Goal: Information Seeking & Learning: Learn about a topic

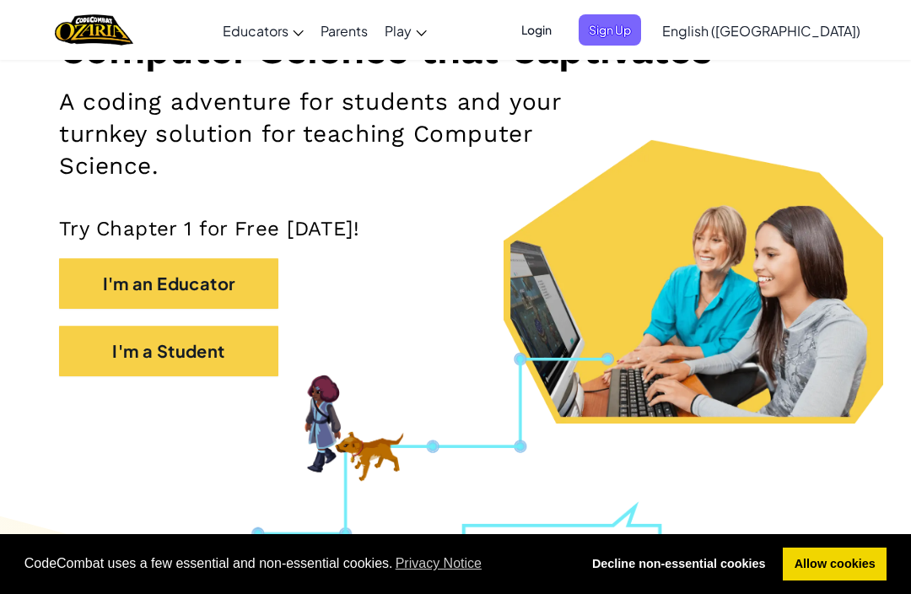
click at [130, 363] on button "I'm a Student" at bounding box center [168, 351] width 219 height 51
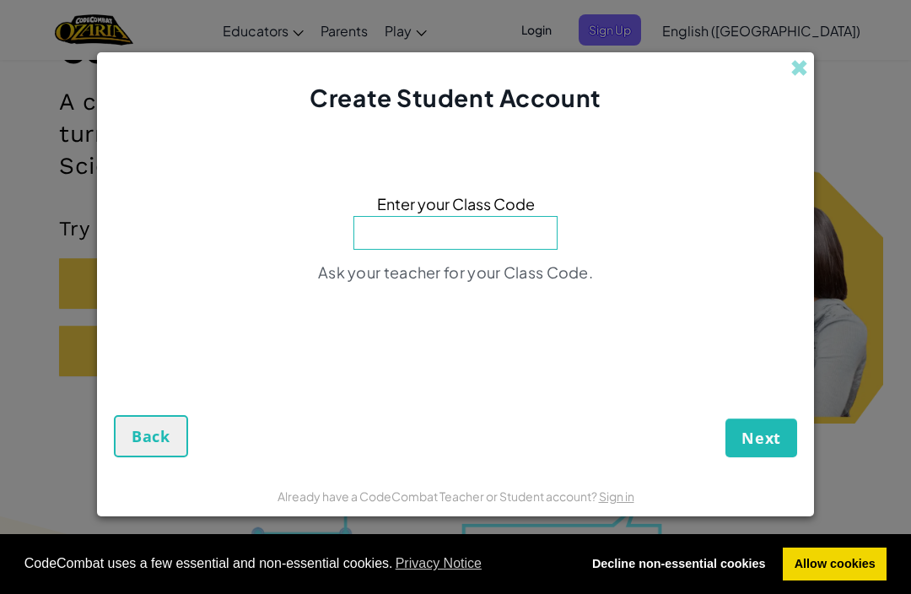
scroll to position [245, 0]
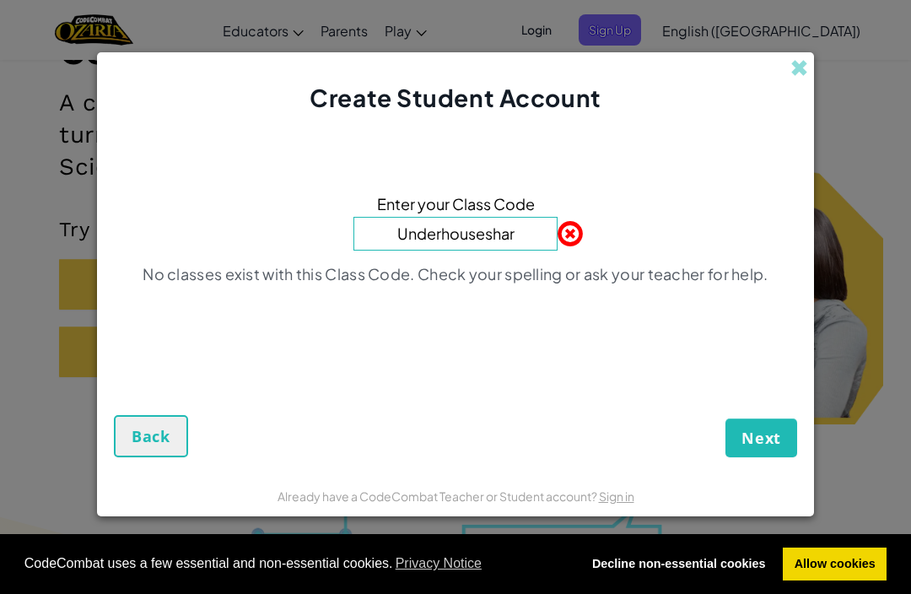
type input "Underhouseshare"
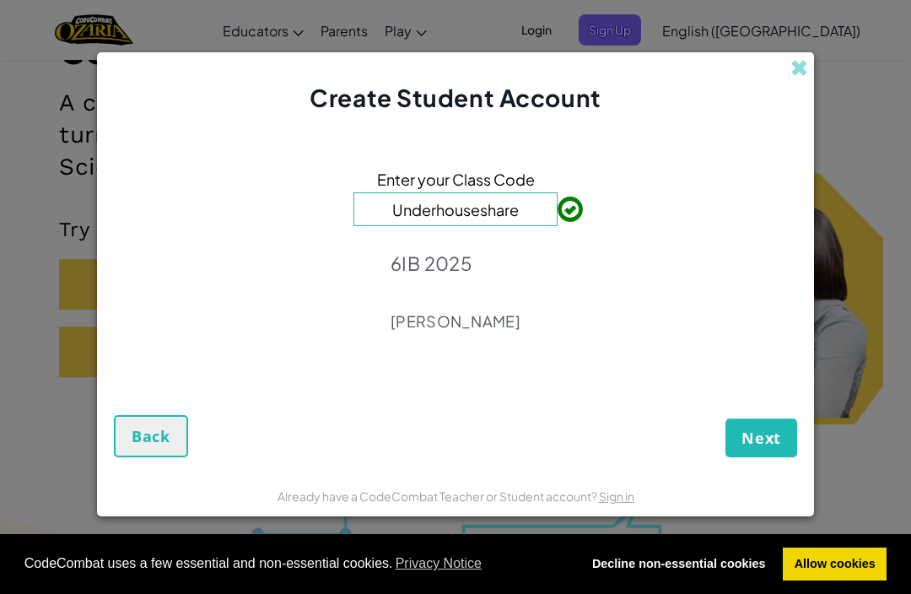
click at [758, 448] on span "Next" at bounding box center [762, 438] width 40 height 20
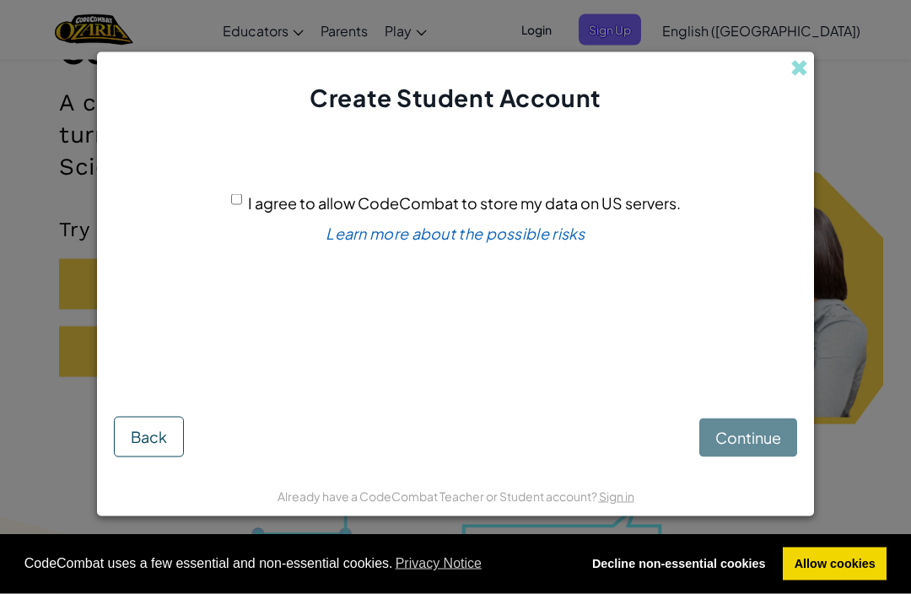
click at [227, 220] on div "I agree to allow CodeCombat to store my data on US servers. Learn more about th…" at bounding box center [456, 258] width 684 height 252
click at [242, 205] on input "I agree to allow CodeCombat to store my data on US servers." at bounding box center [236, 199] width 11 height 11
checkbox input "true"
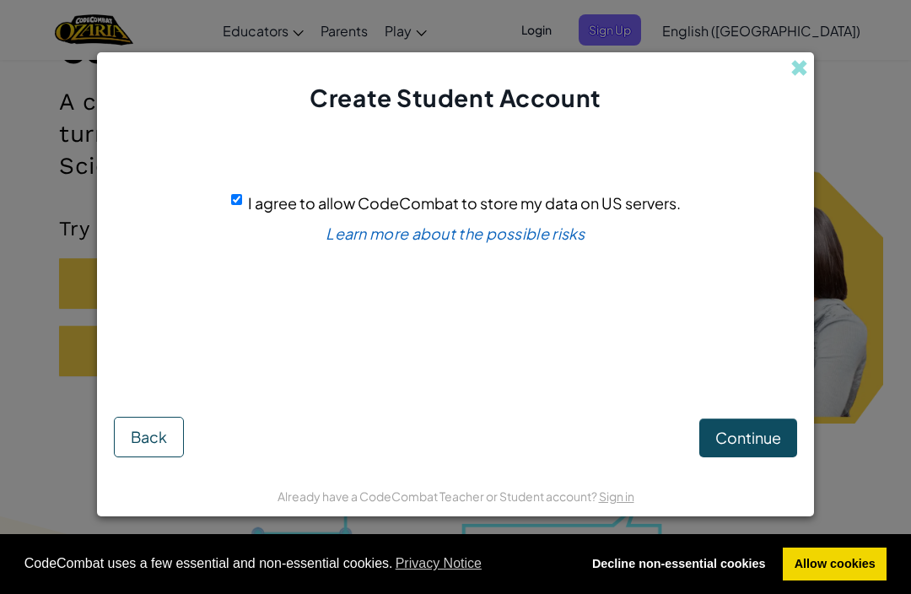
click at [744, 447] on span "Continue" at bounding box center [749, 437] width 66 height 19
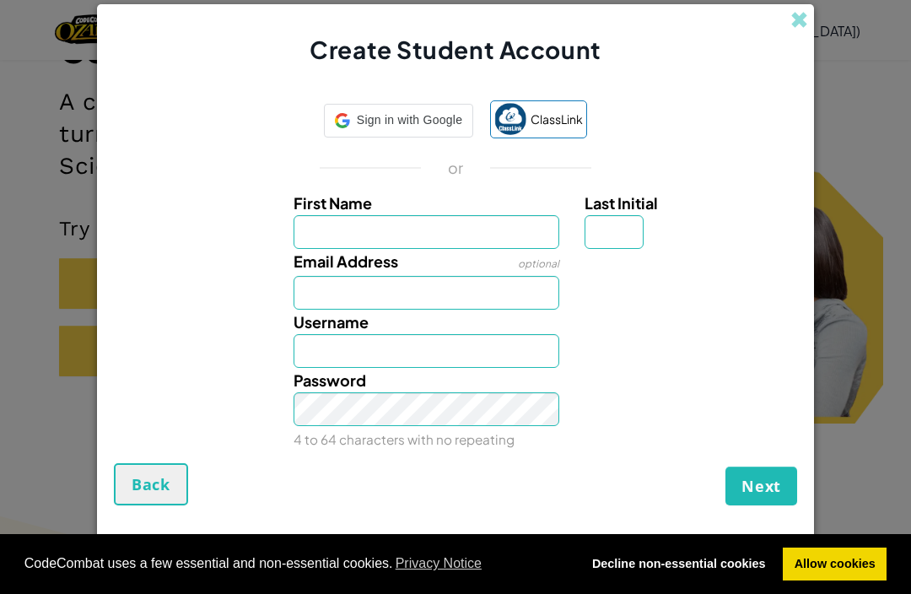
scroll to position [245, 0]
type input "Pippa"
click at [616, 249] on input "Last Initial" at bounding box center [614, 232] width 59 height 34
type input "Pippa"
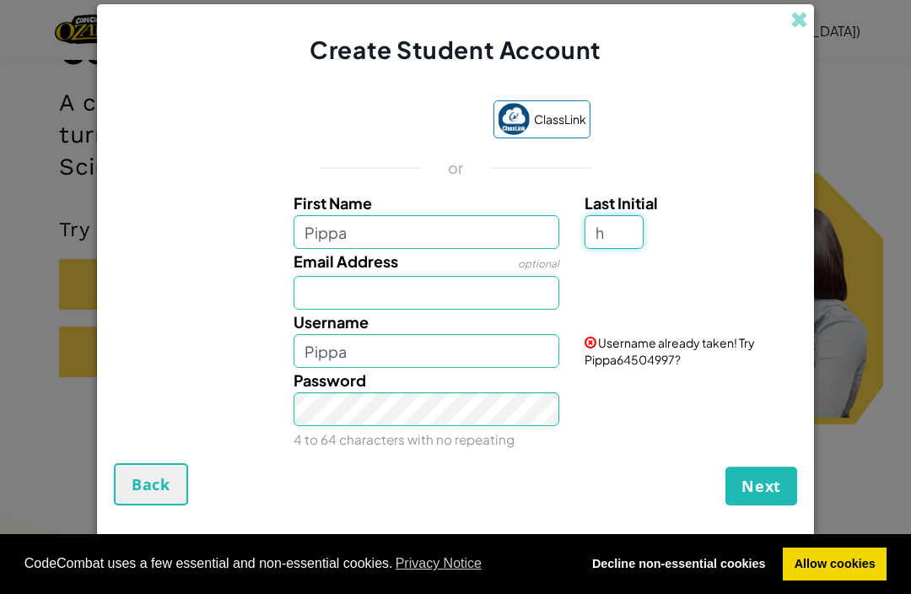
type input "h"
click at [326, 310] on input "Email Address" at bounding box center [427, 293] width 267 height 34
click at [405, 368] on input "PippaH" at bounding box center [427, 351] width 267 height 34
click at [382, 368] on input "PippaH" at bounding box center [427, 351] width 267 height 34
type input "PippaH090715"
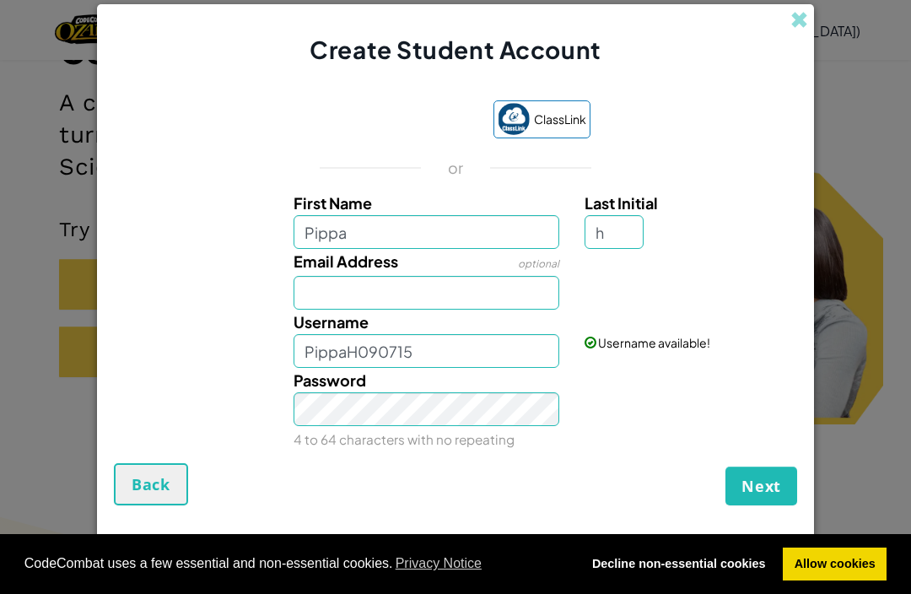
click at [765, 503] on button "Next" at bounding box center [762, 486] width 72 height 39
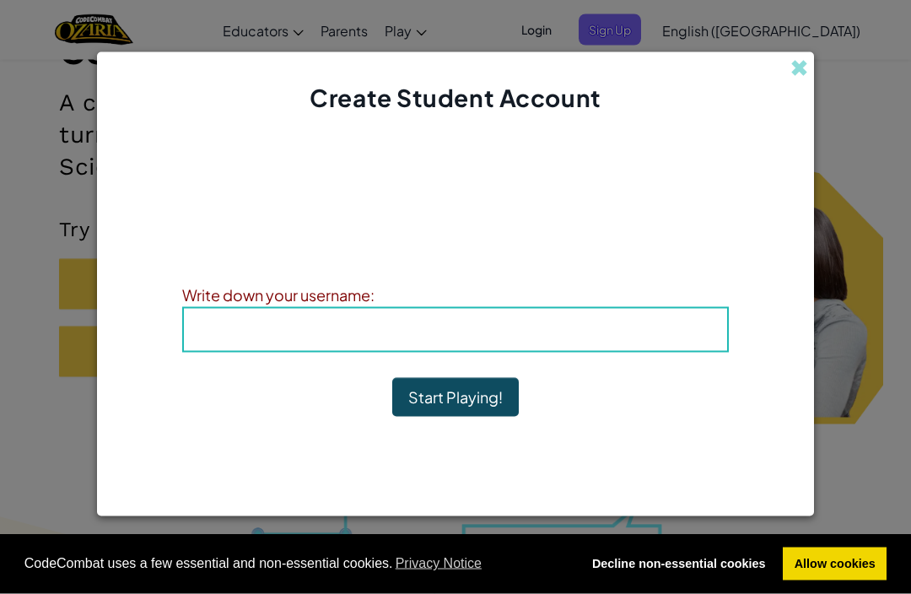
scroll to position [246, 0]
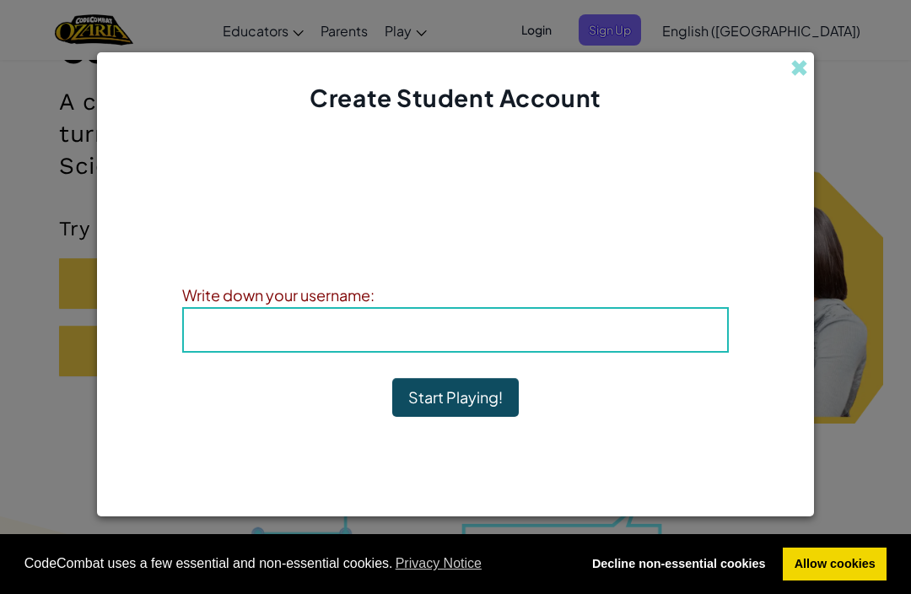
click at [196, 350] on div "Username : PippaH090715" at bounding box center [455, 330] width 547 height 46
click at [203, 353] on div "Username : PippaH090715" at bounding box center [455, 330] width 547 height 46
click at [246, 307] on div "Write down your username:" at bounding box center [455, 295] width 547 height 24
click at [234, 343] on h4 "Username : PippaH090715" at bounding box center [456, 329] width 510 height 25
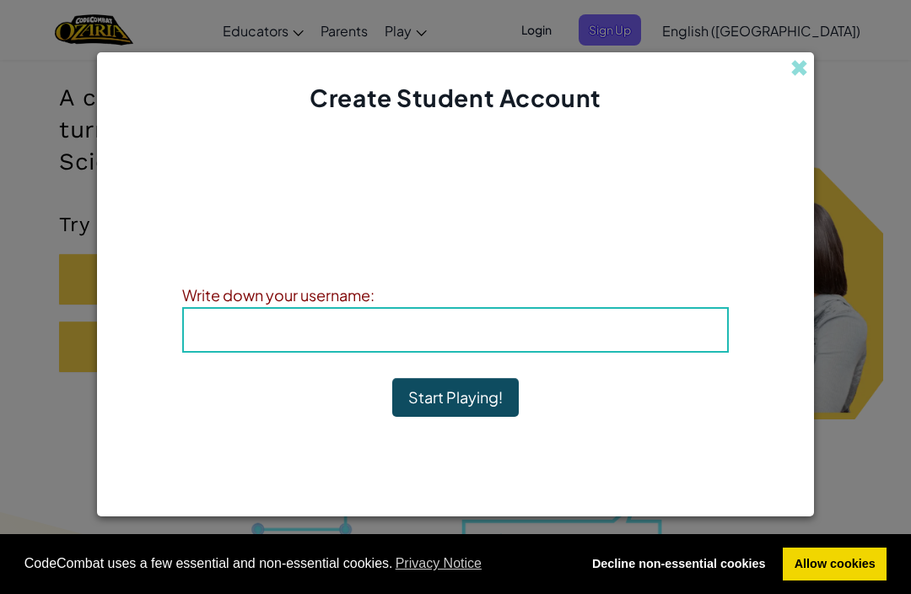
click at [454, 417] on button "Start Playing!" at bounding box center [455, 397] width 127 height 39
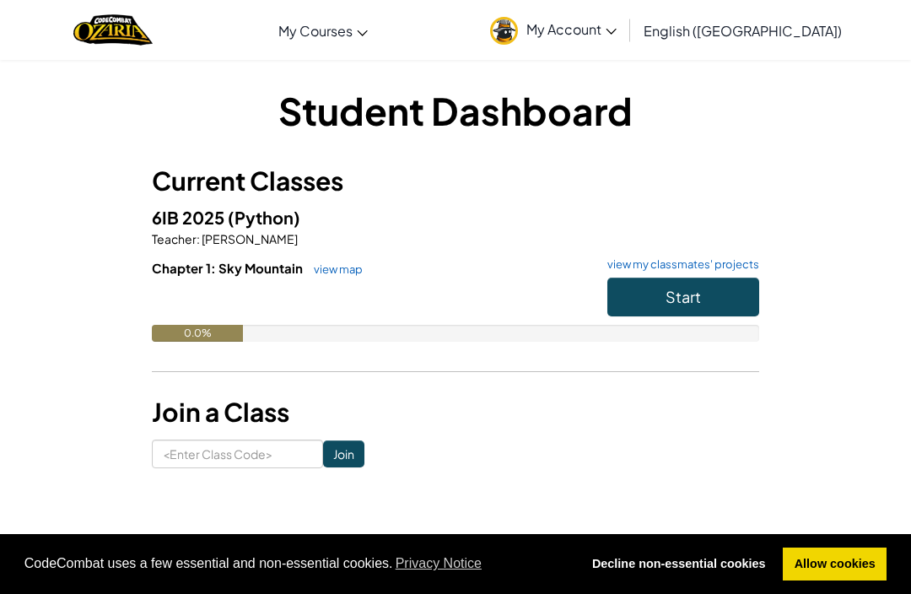
scroll to position [306, 0]
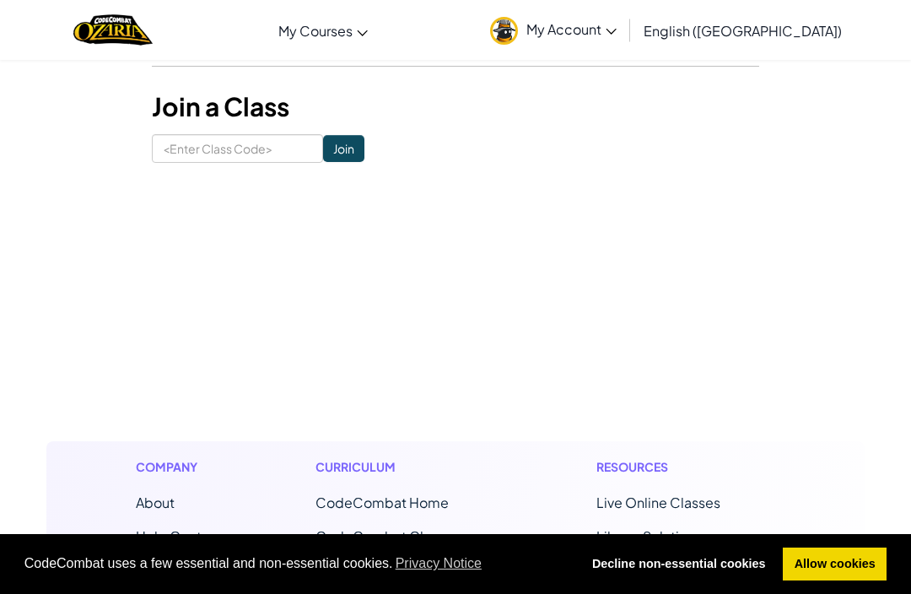
click at [625, 19] on link "My Account" at bounding box center [553, 29] width 143 height 53
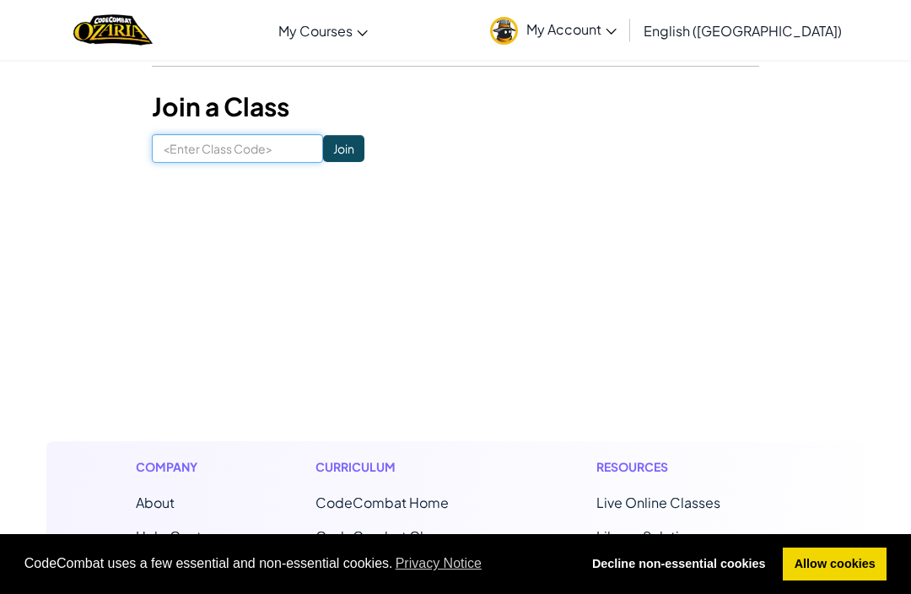
click at [237, 152] on input at bounding box center [237, 148] width 171 height 29
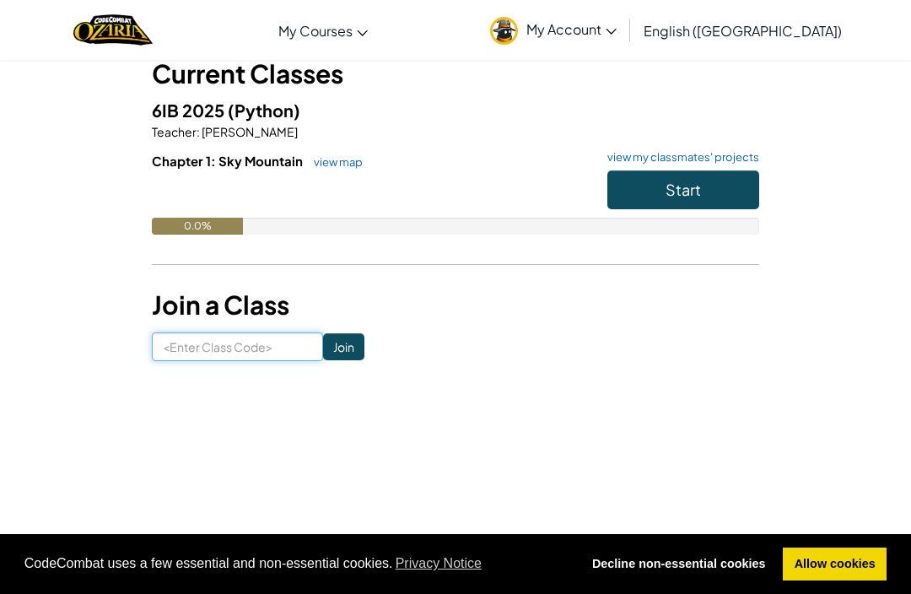
scroll to position [0, 0]
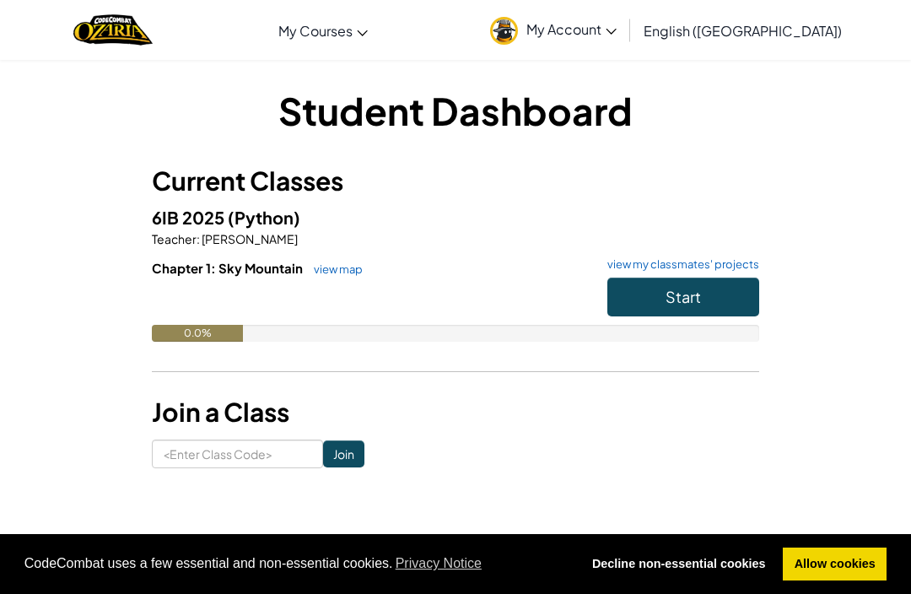
click at [834, 447] on div "Student Dashboard Current Classes 6IB 2025 (Python) Teacher : [PERSON_NAME] Cha…" at bounding box center [455, 276] width 819 height 384
click at [691, 306] on button "Start" at bounding box center [684, 297] width 152 height 39
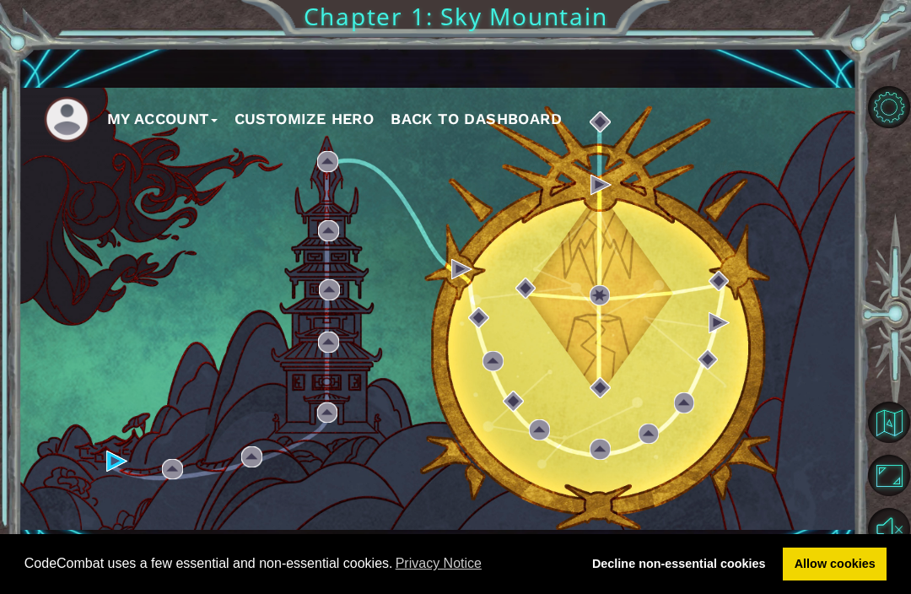
click at [52, 100] on img at bounding box center [67, 119] width 46 height 46
click at [85, 122] on img at bounding box center [67, 119] width 46 height 46
click at [71, 124] on img at bounding box center [67, 119] width 46 height 46
click at [218, 115] on button "My Account" at bounding box center [162, 118] width 111 height 25
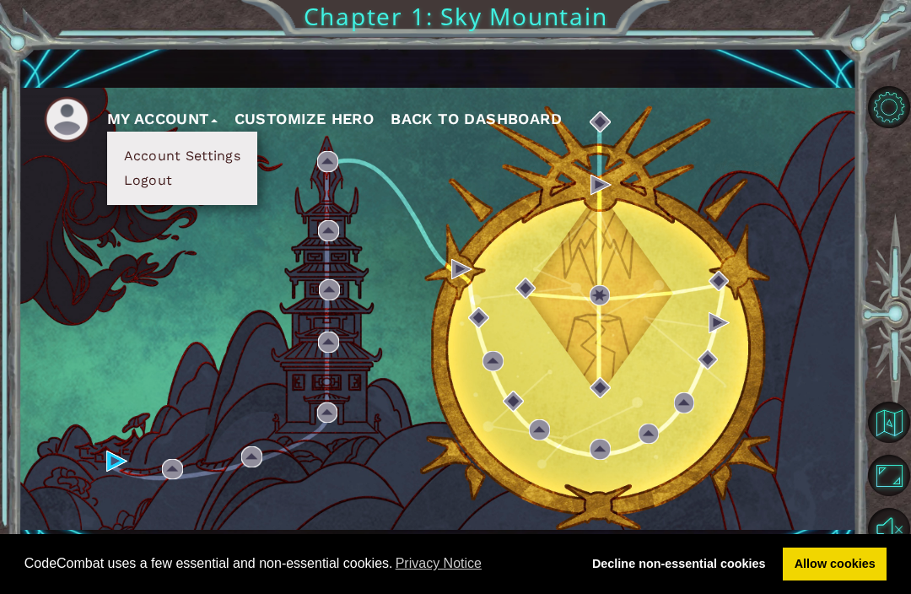
click at [881, 123] on button "Level Options" at bounding box center [888, 106] width 41 height 41
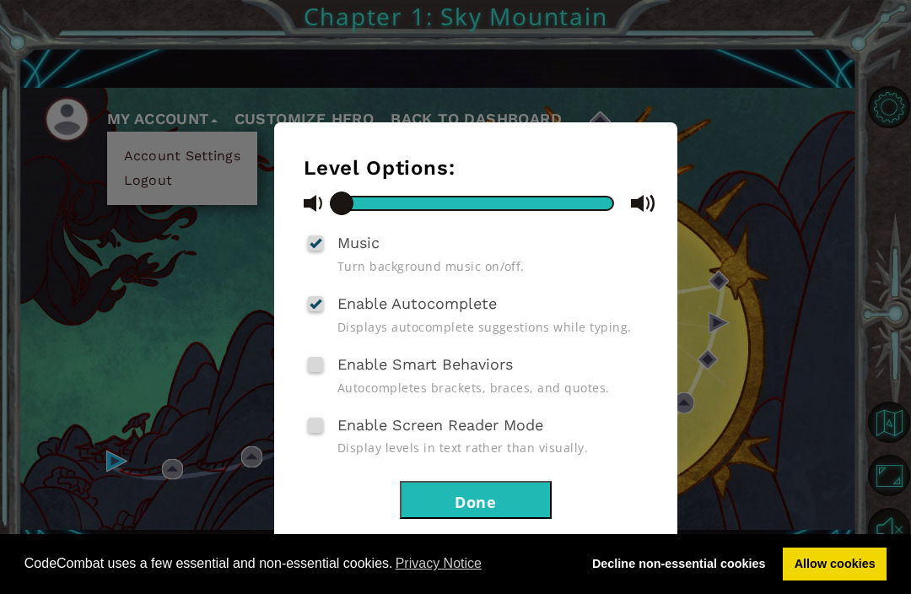
click at [744, 216] on div "Level Options: Music Turn background music on/off. Enable Autocomplete Displays…" at bounding box center [455, 297] width 911 height 594
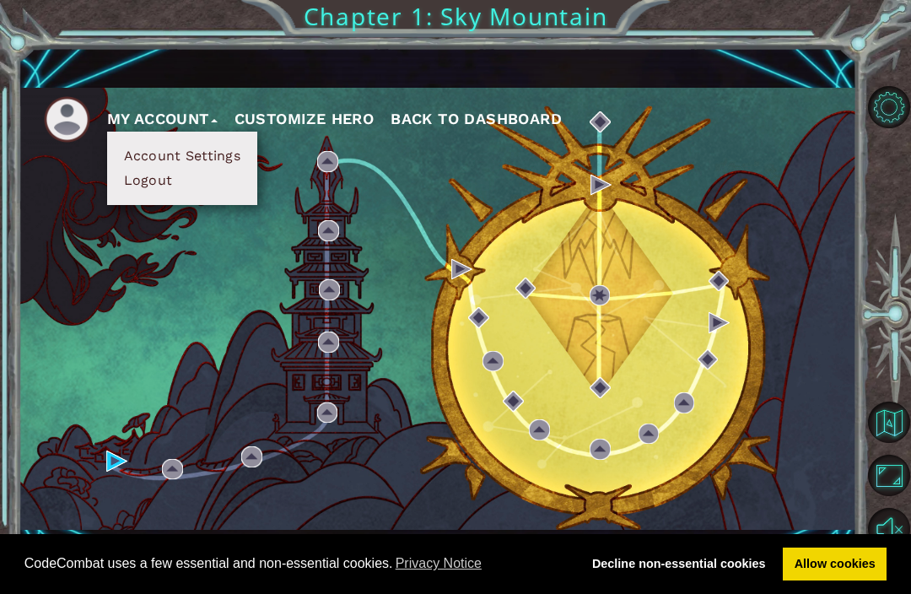
click at [314, 132] on button "Customize Hero" at bounding box center [305, 118] width 140 height 25
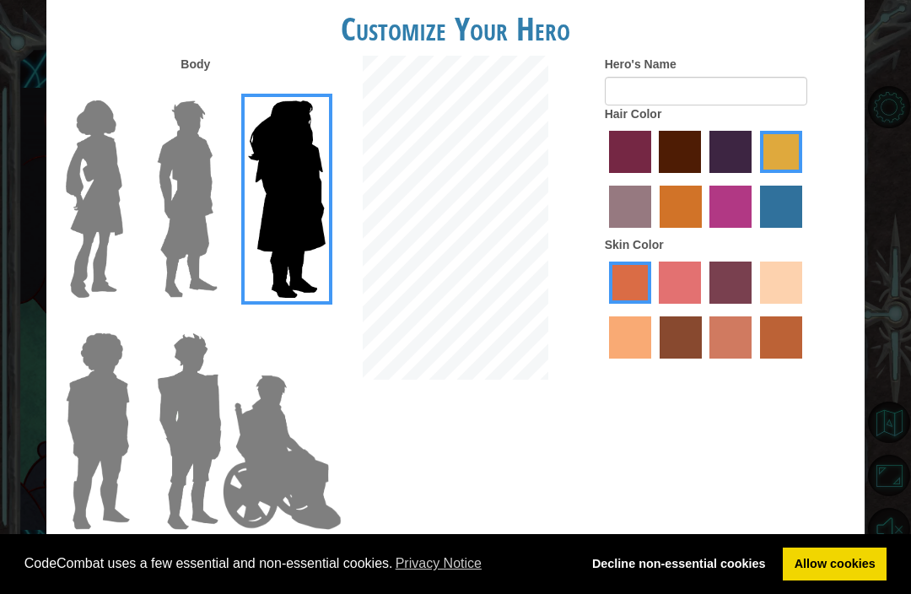
click at [62, 278] on img at bounding box center [94, 199] width 71 height 211
click at [125, 89] on input "Hero Connie" at bounding box center [125, 89] width 0 height 0
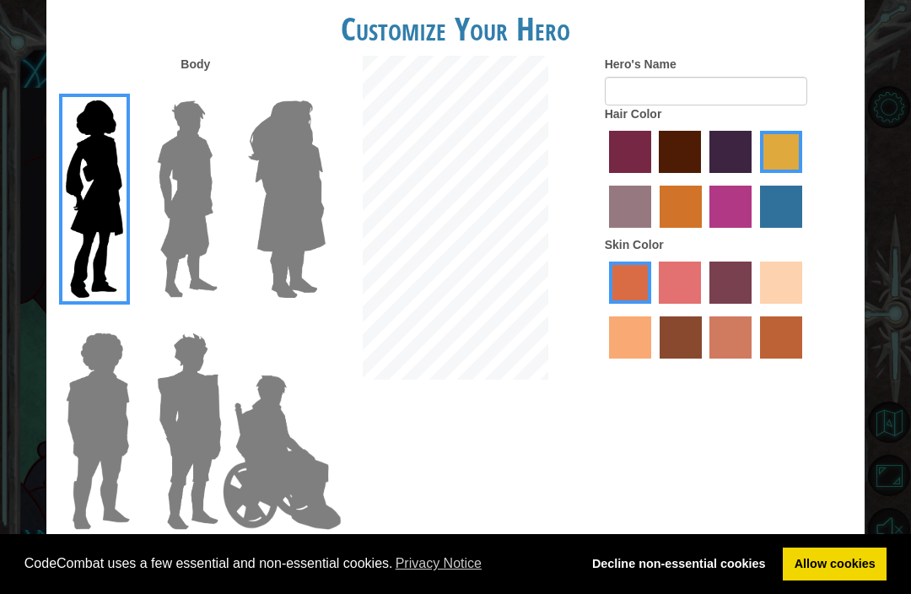
click at [76, 254] on img at bounding box center [94, 199] width 71 height 211
click at [125, 89] on input "Hero Connie" at bounding box center [125, 89] width 0 height 0
click at [760, 304] on label "sandy beach skin color" at bounding box center [781, 283] width 42 height 42
click at [755, 310] on input "sandy beach skin color" at bounding box center [755, 310] width 0 height 0
radio input "true"
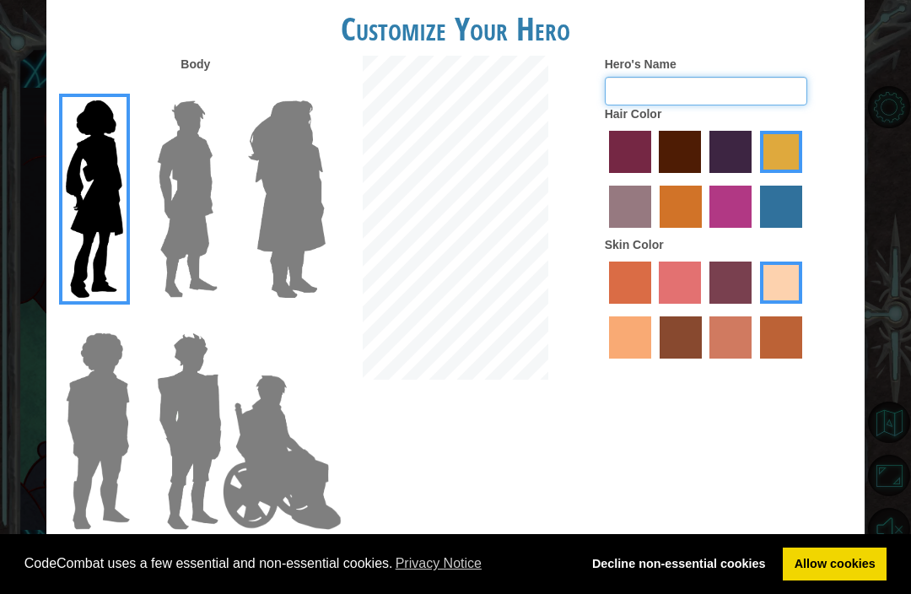
click at [690, 105] on input "Hero's Name" at bounding box center [706, 91] width 203 height 29
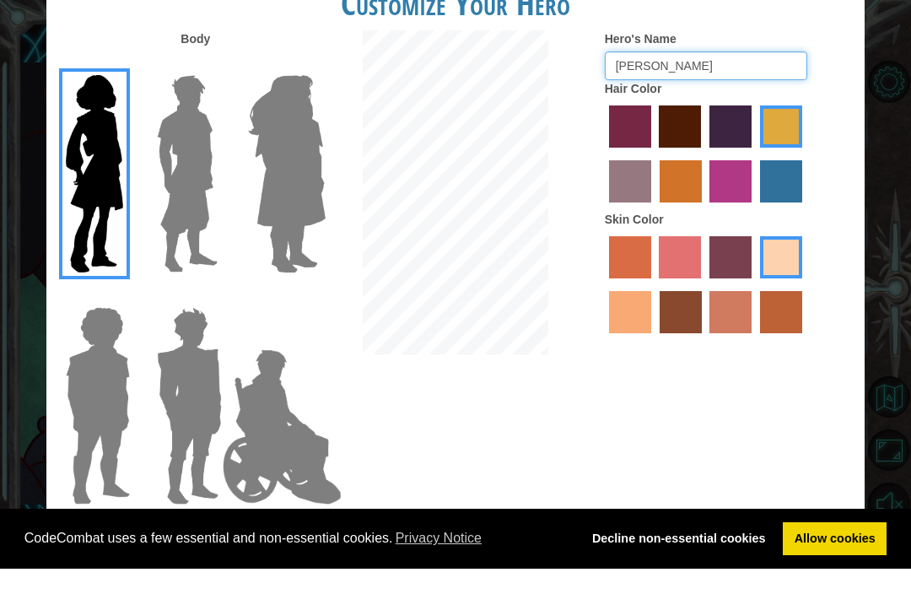
type input "[PERSON_NAME]"
click at [885, 138] on div "Customize Your Hero Body Hero's Name [PERSON_NAME] Hair Color Skin Color Cancel…" at bounding box center [455, 297] width 911 height 594
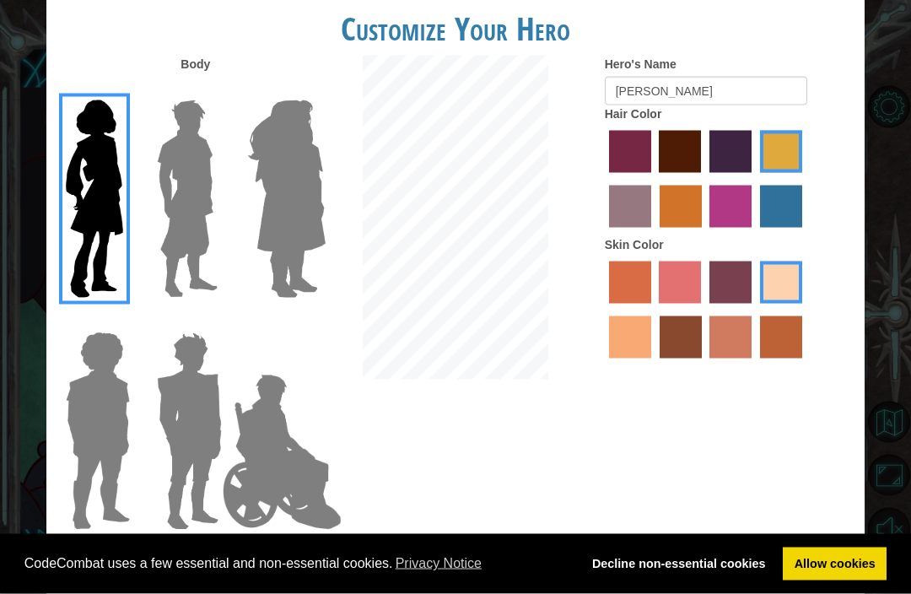
scroll to position [56, 0]
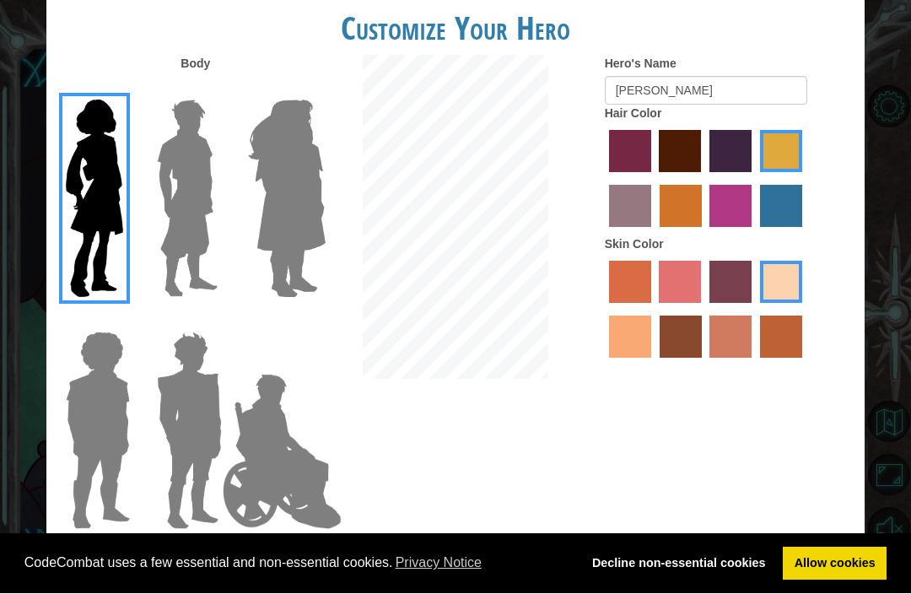
click at [855, 100] on div "Hero's Name [PERSON_NAME] Hair Color Skin Color" at bounding box center [728, 211] width 273 height 311
click at [900, 57] on div "Customize Your Hero Body Hero's Name [PERSON_NAME] Hair Color Skin Color Cancel…" at bounding box center [455, 297] width 911 height 594
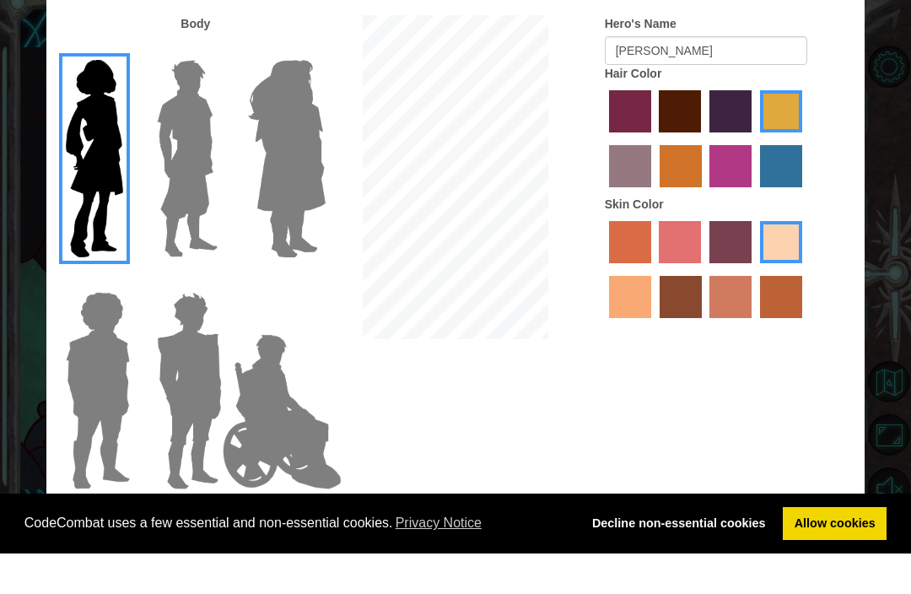
scroll to position [0, 0]
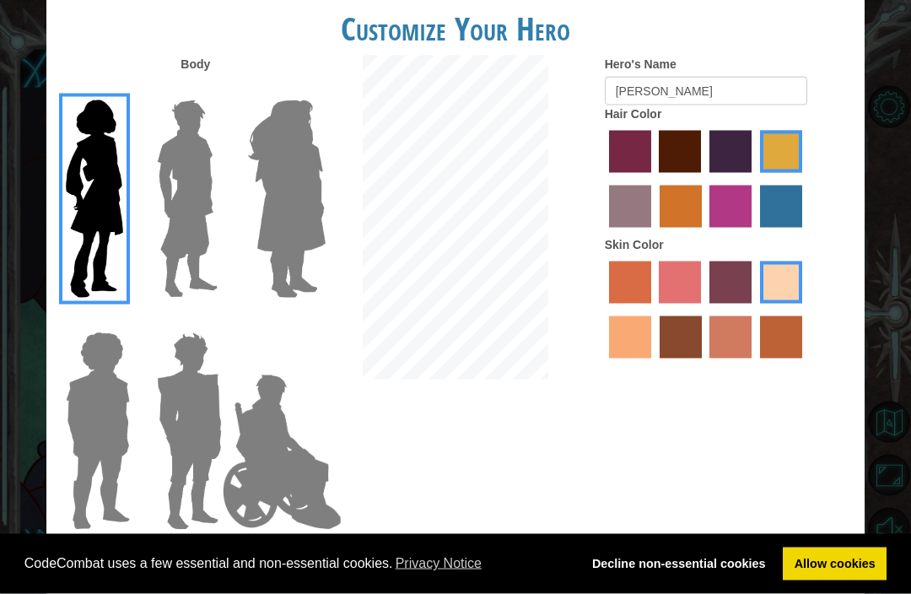
click at [815, 571] on button "Done" at bounding box center [773, 560] width 142 height 38
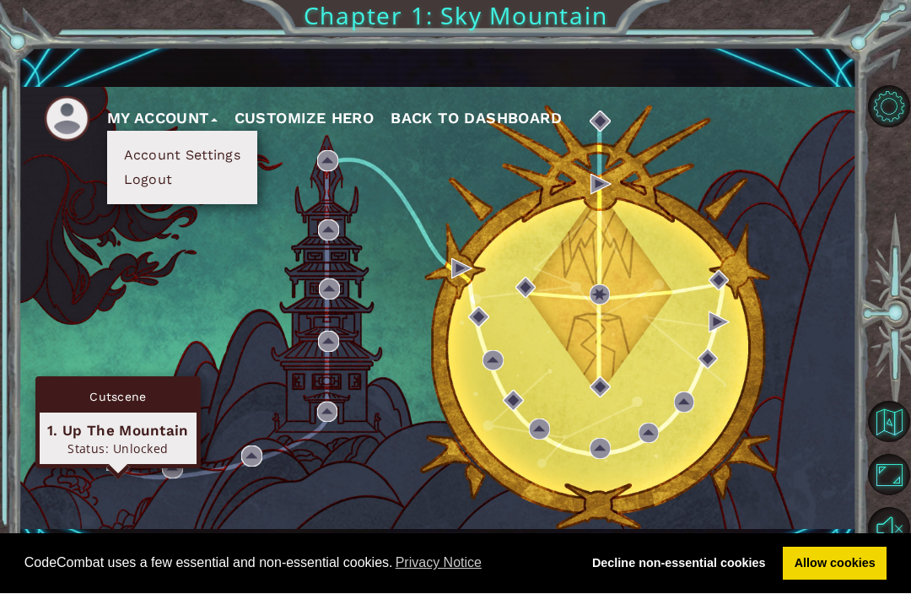
click at [108, 472] on img at bounding box center [116, 461] width 21 height 21
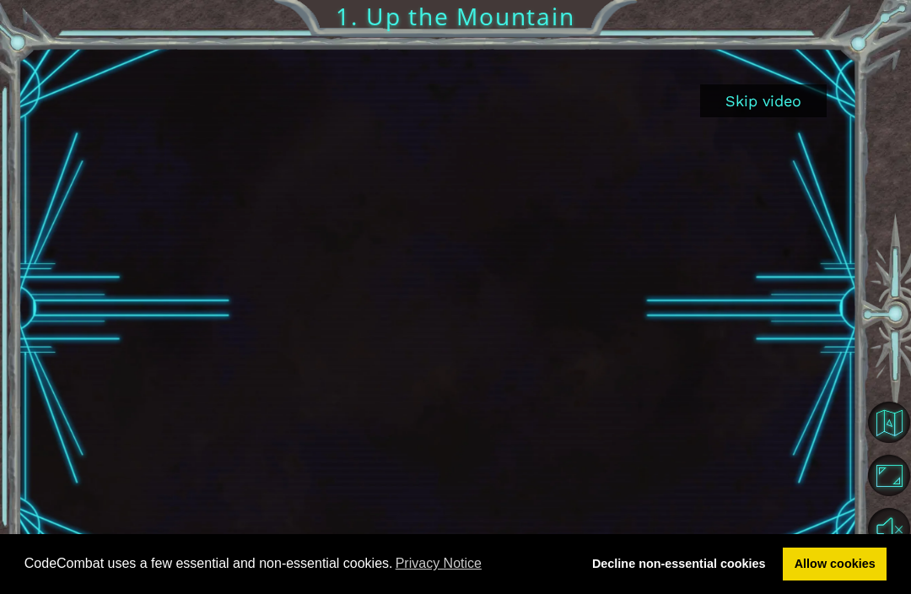
click at [767, 100] on button "Skip video" at bounding box center [763, 100] width 127 height 33
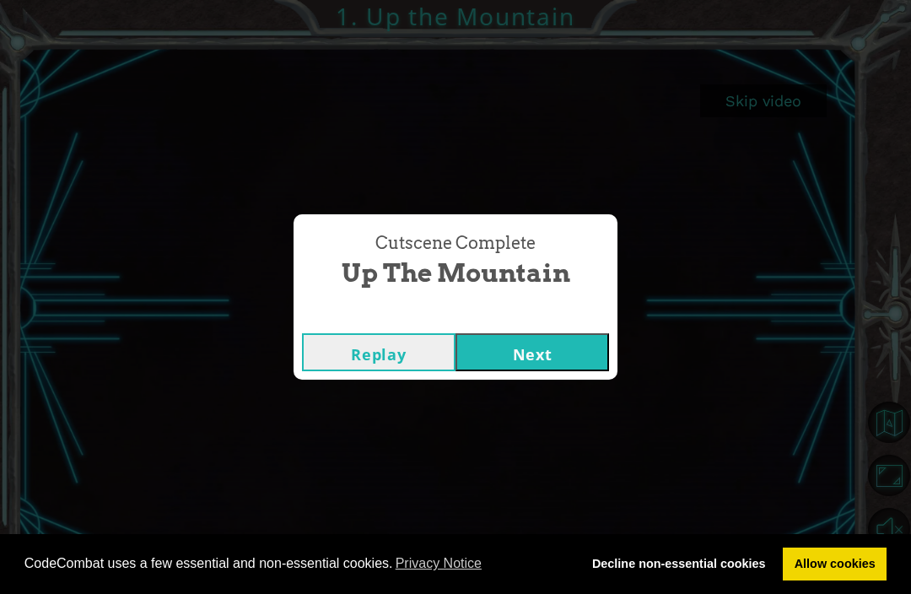
click at [553, 371] on button "Next" at bounding box center [533, 352] width 154 height 38
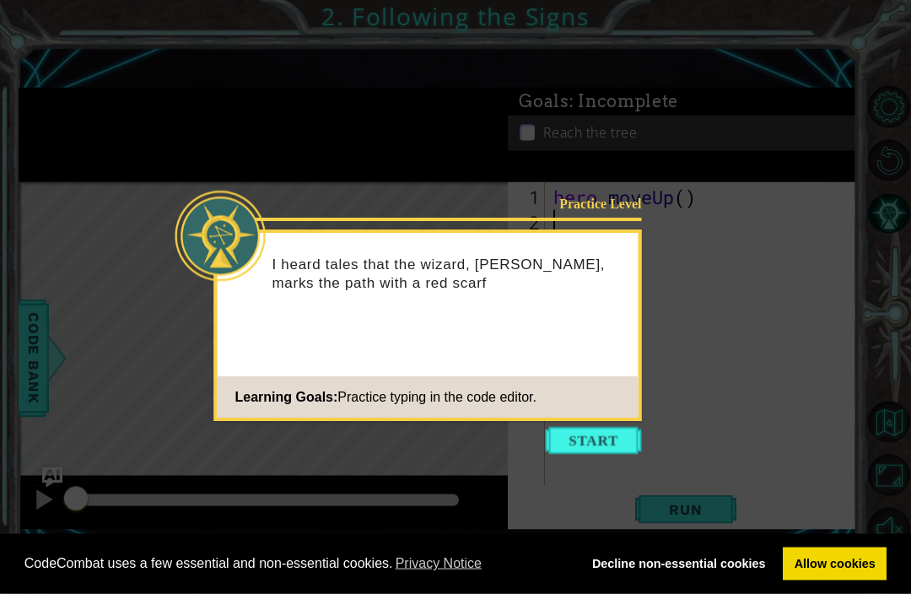
click at [590, 446] on button "Start" at bounding box center [594, 441] width 96 height 27
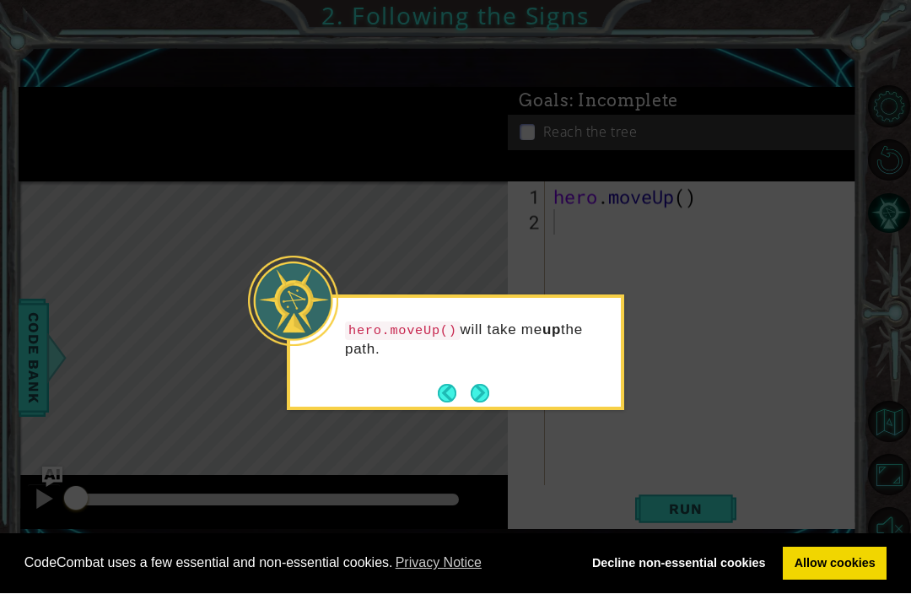
click at [477, 385] on button "Next" at bounding box center [480, 394] width 19 height 19
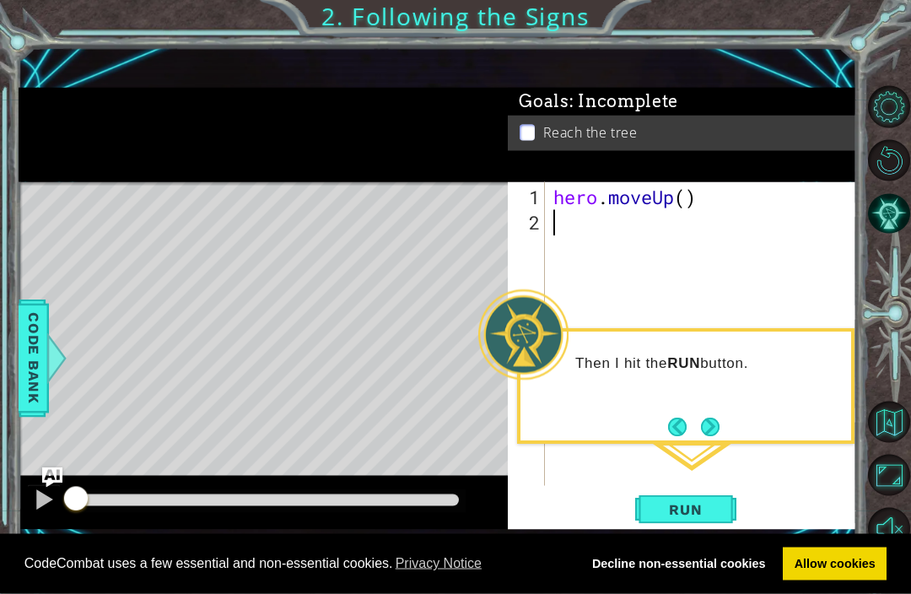
click at [694, 518] on span "Run" at bounding box center [685, 509] width 67 height 17
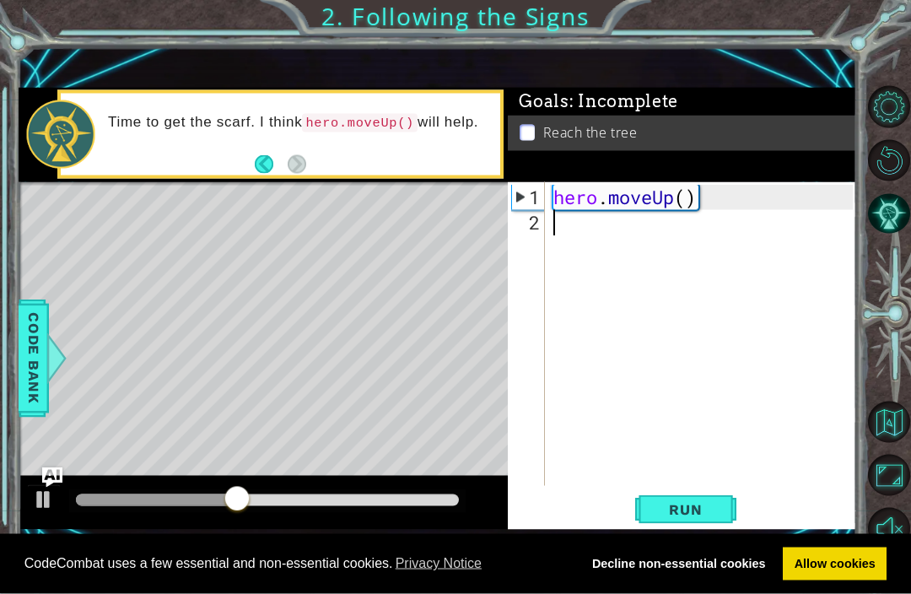
click at [715, 518] on span "Run" at bounding box center [685, 509] width 67 height 17
click at [728, 527] on button "Run" at bounding box center [686, 509] width 101 height 35
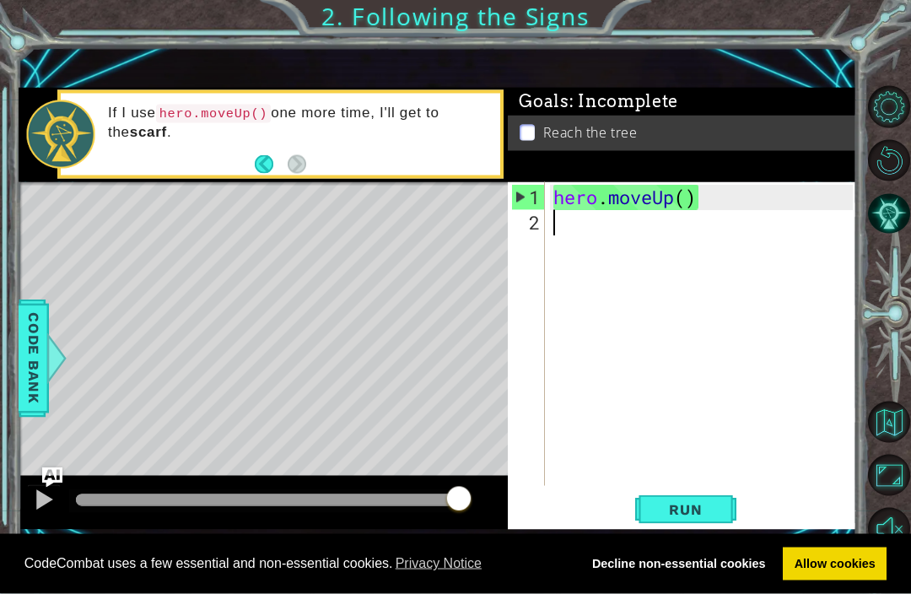
type textarea "h"
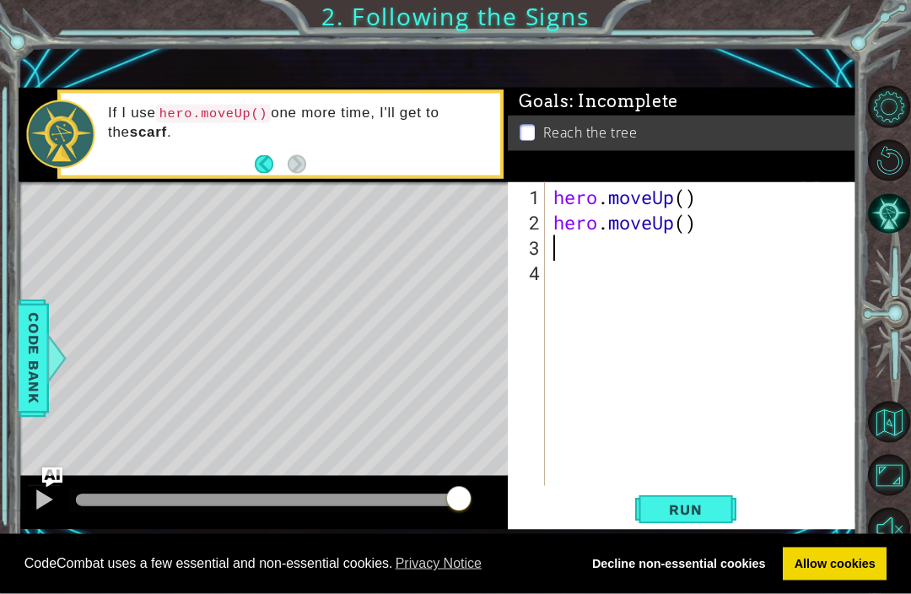
type textarea "h"
click at [684, 518] on span "Run" at bounding box center [685, 509] width 67 height 17
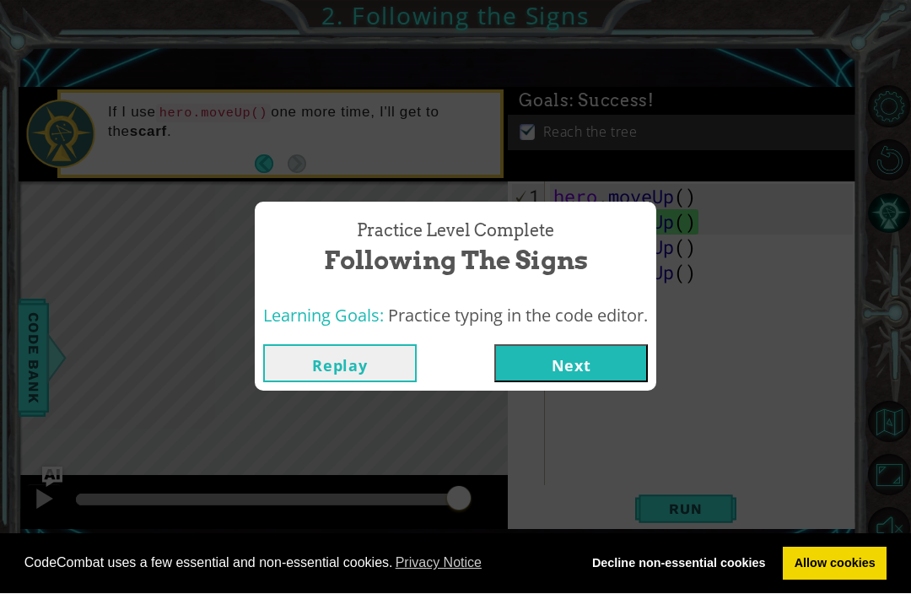
click at [559, 375] on button "Next" at bounding box center [572, 364] width 154 height 38
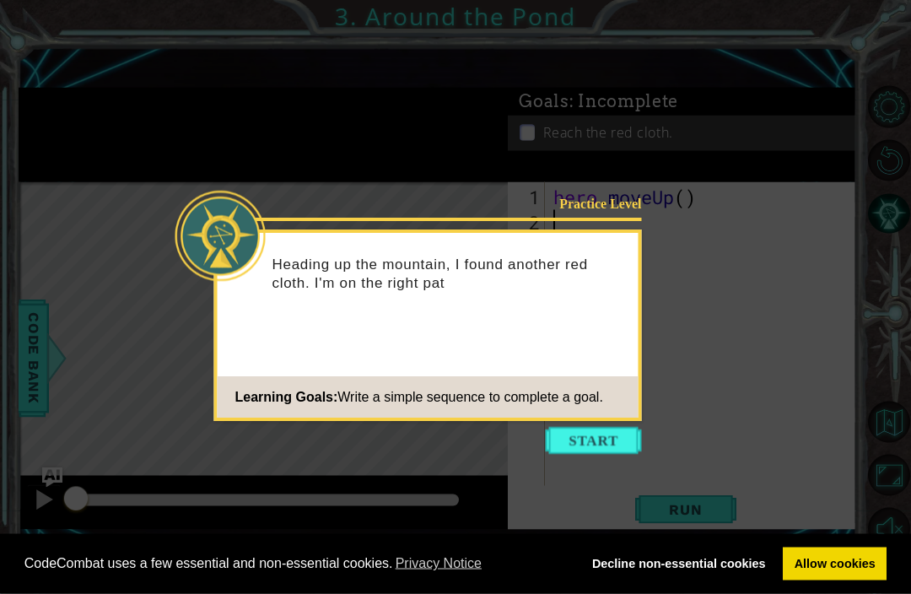
click at [599, 430] on button "Start" at bounding box center [594, 441] width 96 height 27
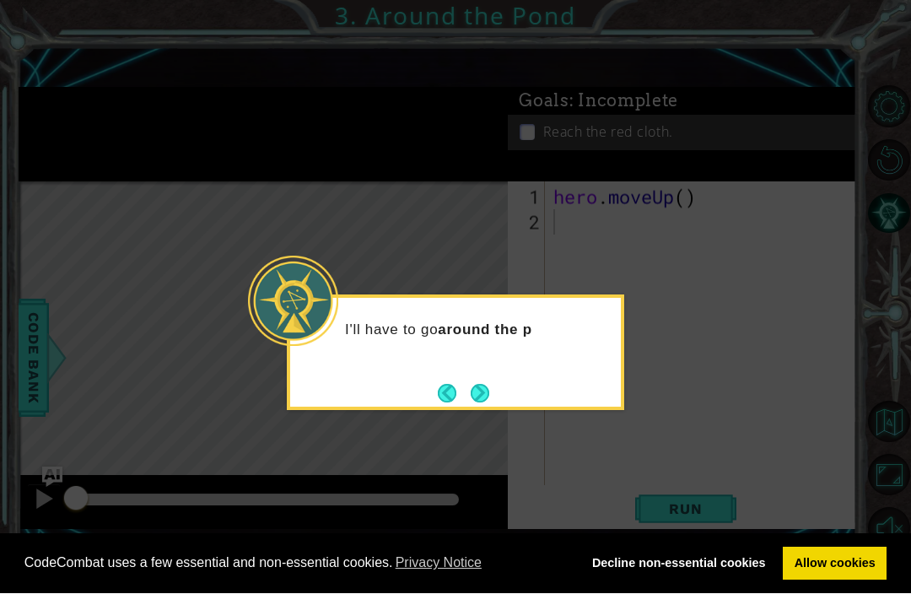
click at [383, 450] on icon at bounding box center [455, 325] width 911 height 650
click at [490, 400] on button "Next" at bounding box center [480, 393] width 19 height 19
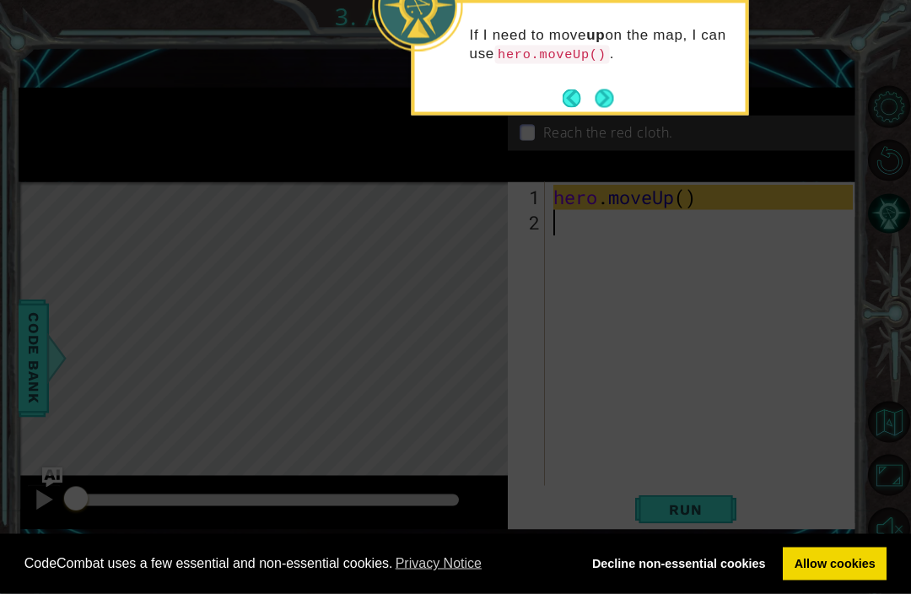
click at [610, 107] on button "Next" at bounding box center [604, 98] width 19 height 19
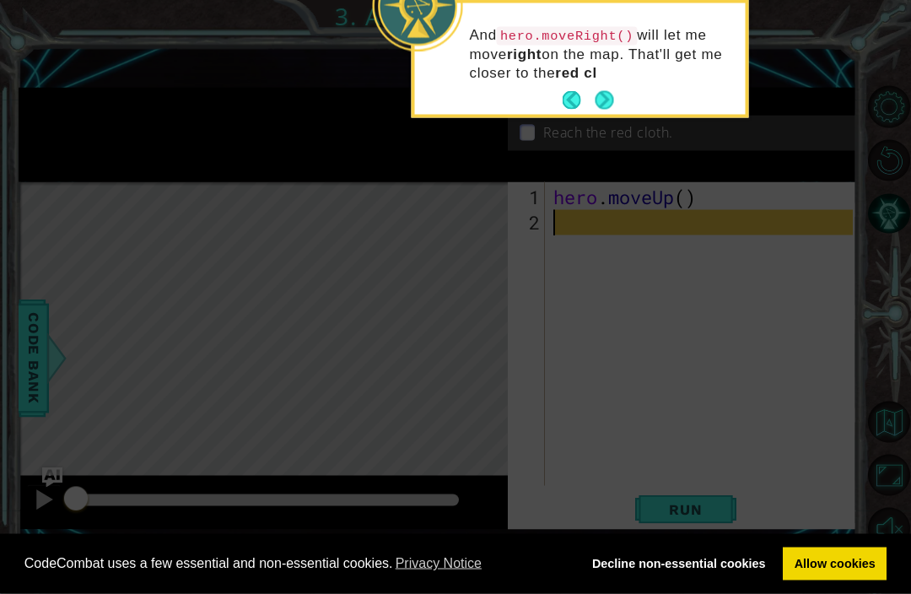
click at [612, 100] on button "Next" at bounding box center [604, 100] width 19 height 19
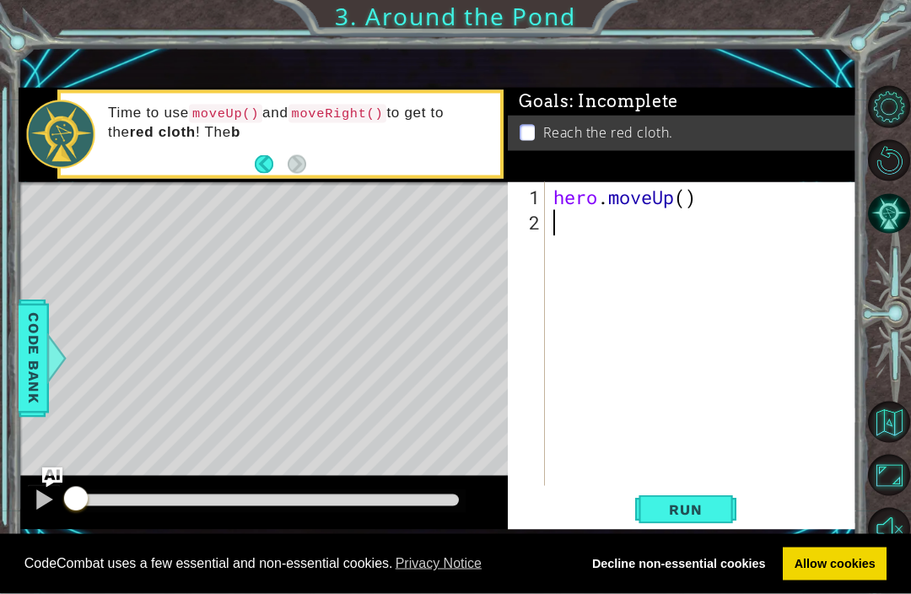
type textarea "m"
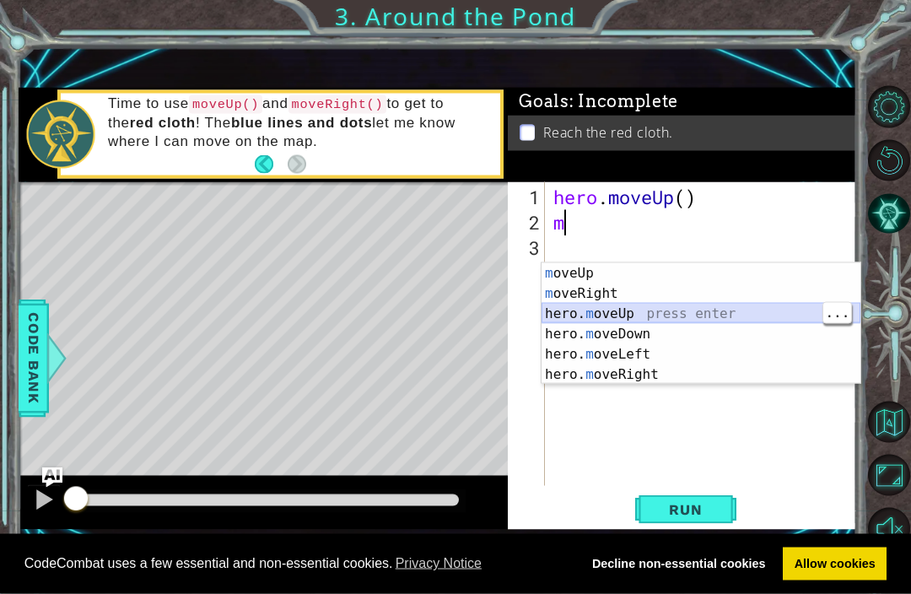
click at [625, 309] on div "m oveUp press enter m oveRight press enter hero. m oveUp press enter hero. m ov…" at bounding box center [701, 344] width 319 height 162
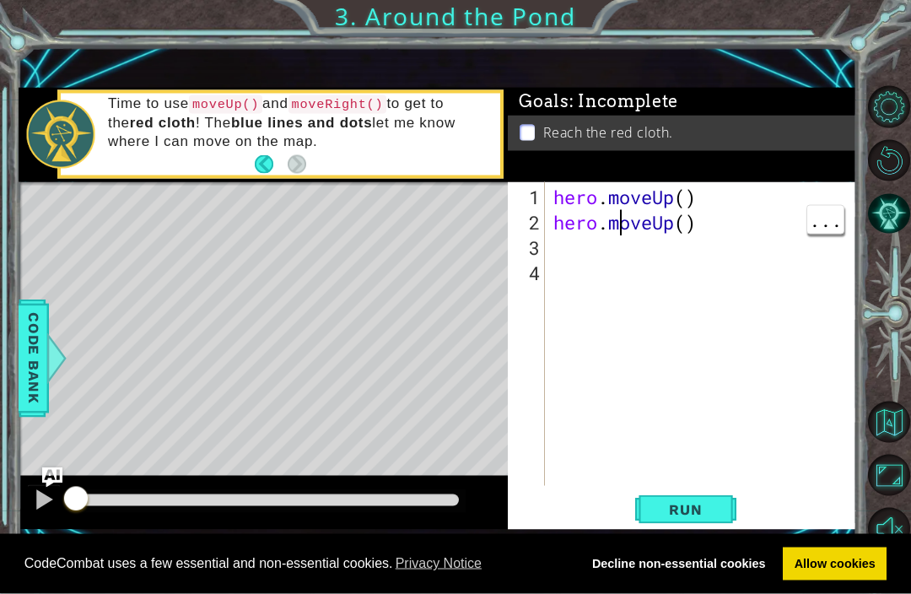
click at [665, 257] on div "hero . moveUp ( ) hero . moveUp ( )" at bounding box center [705, 362] width 311 height 354
click at [690, 249] on div "hero . moveUp ( ) hero . moveUp ( )" at bounding box center [705, 362] width 311 height 354
click at [710, 255] on div "hero . moveUp ( ) hero . moveUp ( )" at bounding box center [705, 362] width 311 height 354
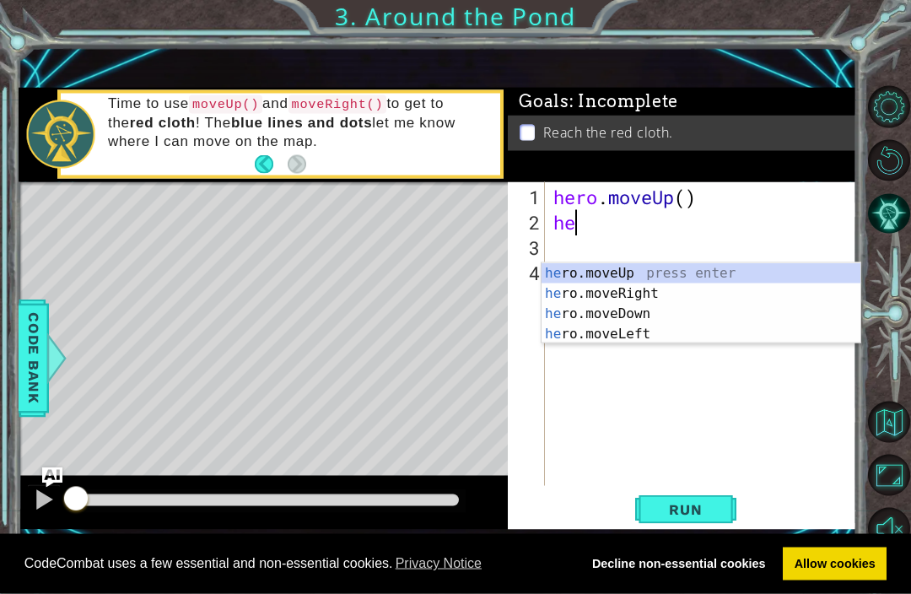
type textarea "h"
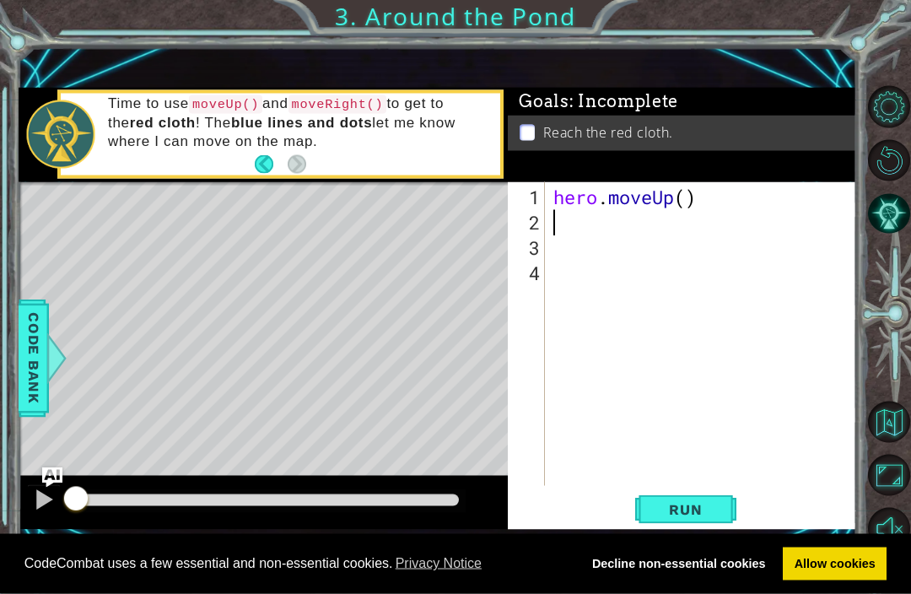
type textarea "hero.moveUp()"
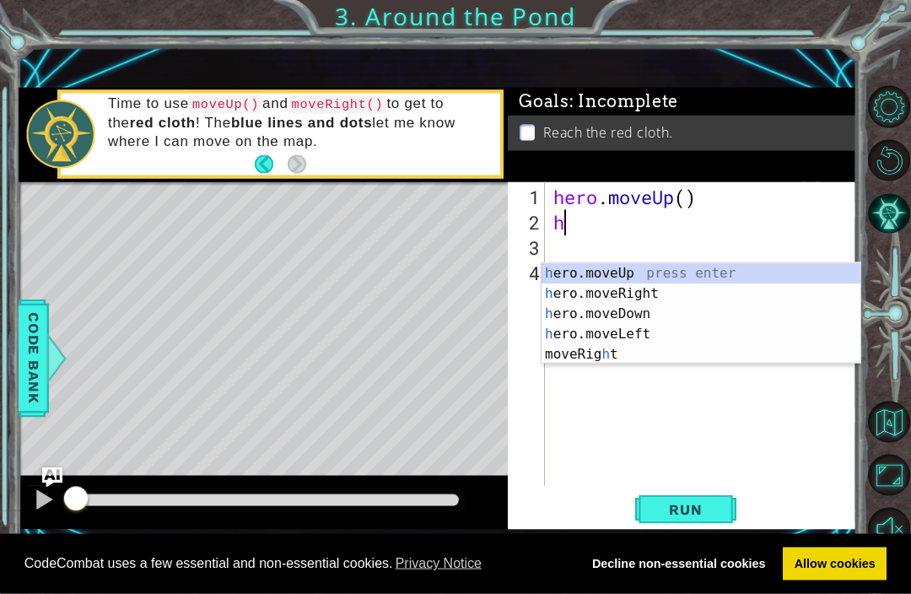
type textarea "he"
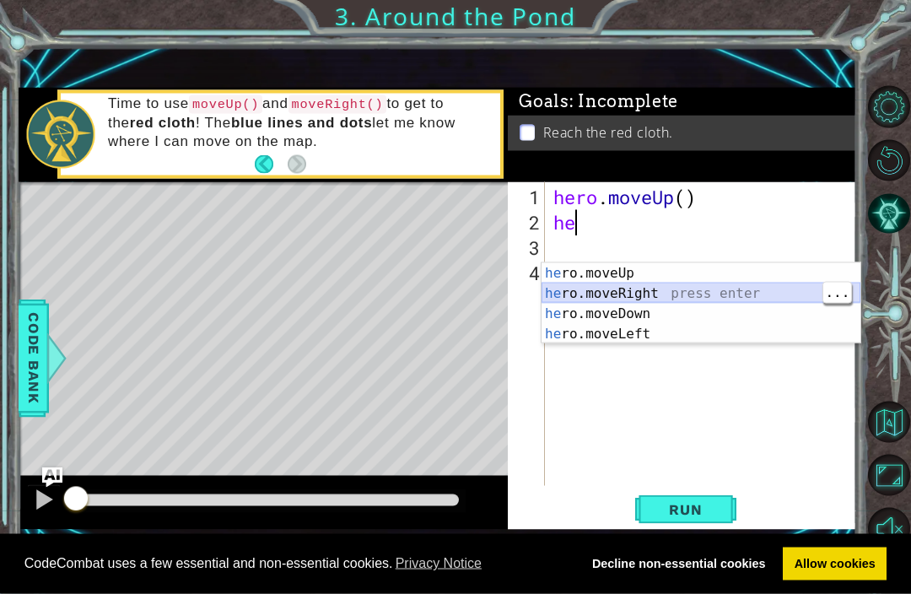
click at [651, 290] on div "he ro.moveUp press enter he ro.moveRight press enter he ro.moveDown press enter…" at bounding box center [701, 324] width 319 height 122
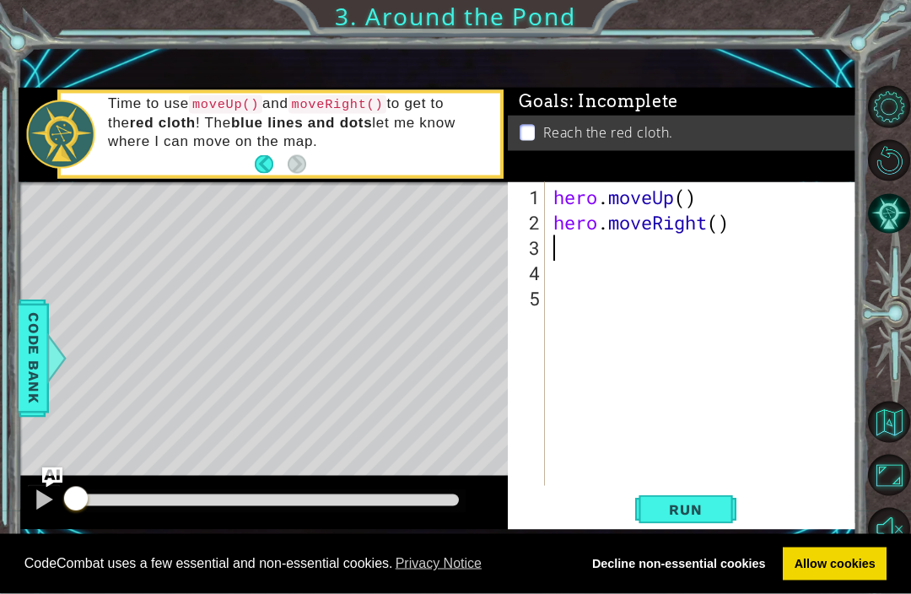
type textarea "h"
click at [668, 526] on button "Run" at bounding box center [686, 509] width 101 height 35
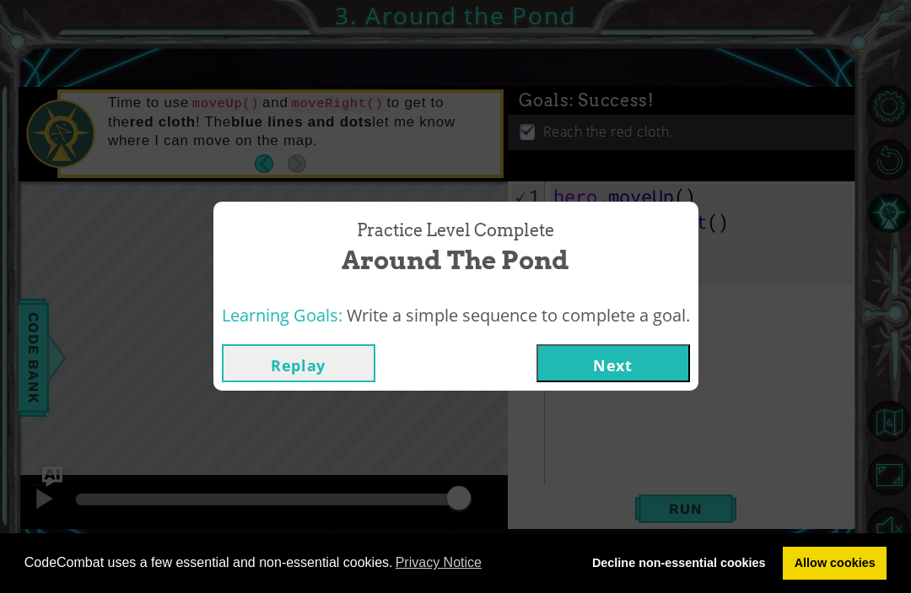
click at [601, 383] on button "Next" at bounding box center [614, 364] width 154 height 38
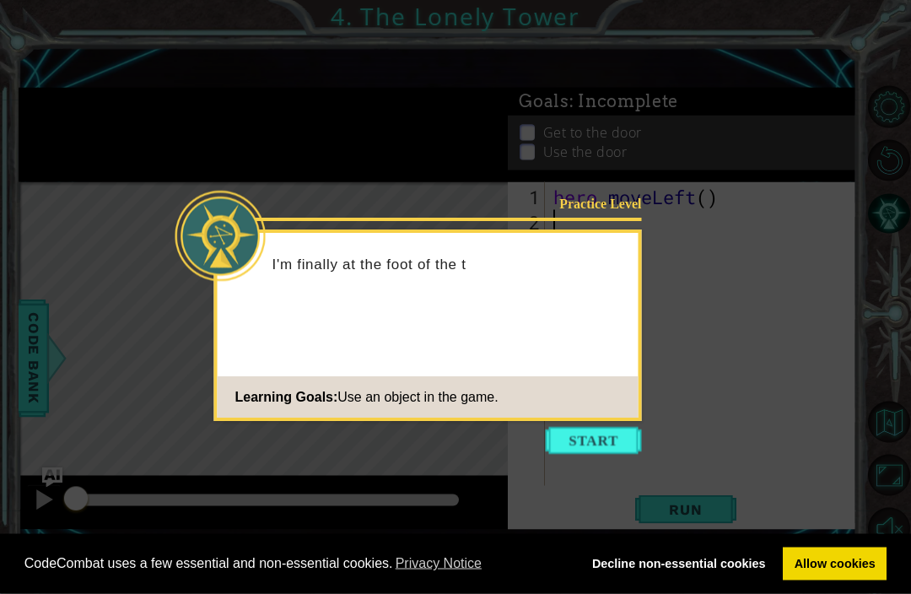
click at [602, 448] on button "Start" at bounding box center [594, 441] width 96 height 27
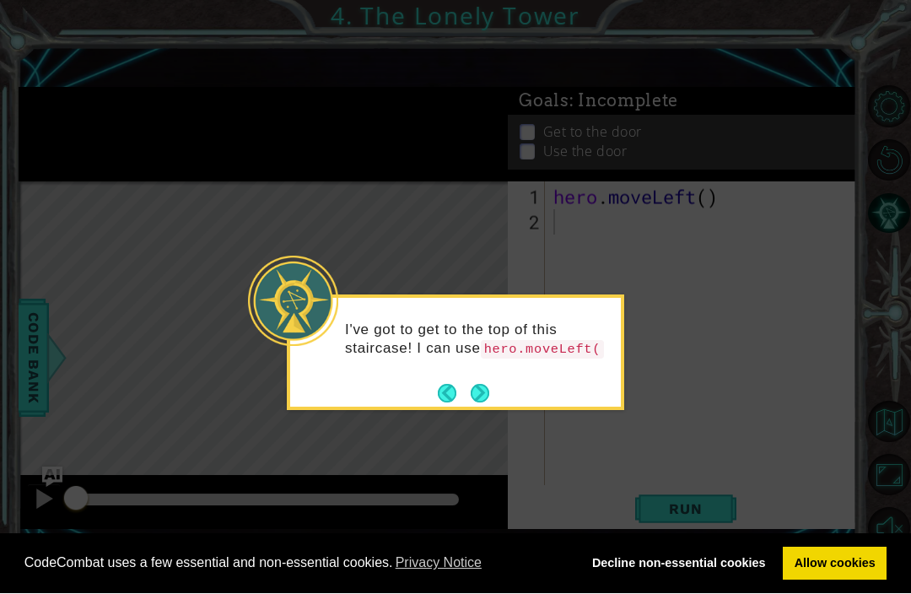
click at [508, 383] on div "I've got to get to the top of this staircase! I can use hero.moveLeft(" at bounding box center [455, 349] width 331 height 86
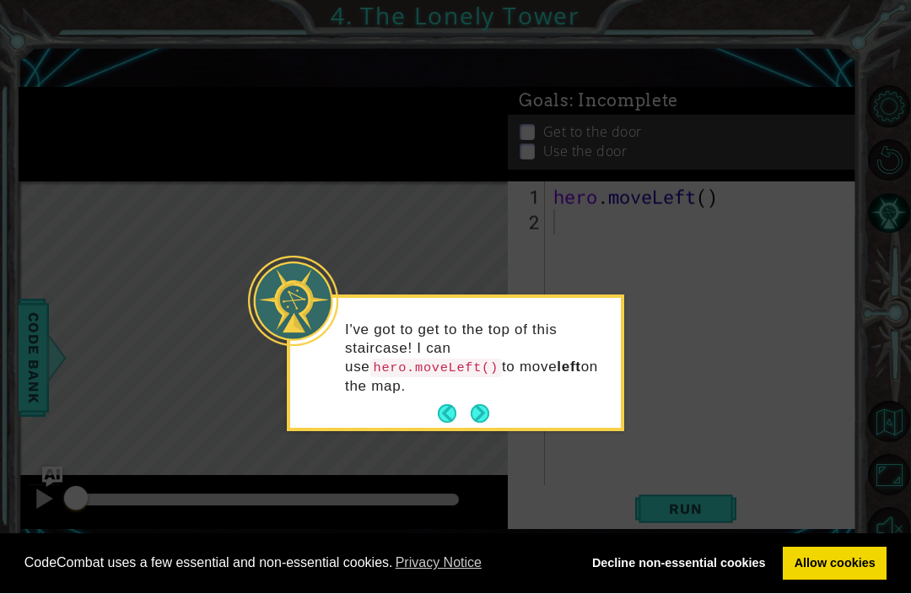
click at [484, 417] on button "Next" at bounding box center [480, 414] width 20 height 20
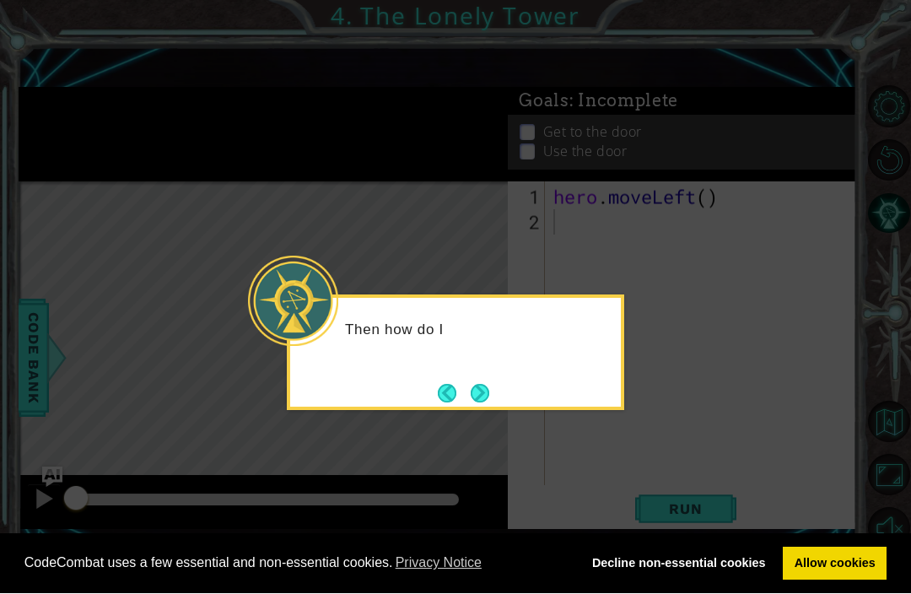
click at [484, 397] on button "Next" at bounding box center [480, 393] width 19 height 19
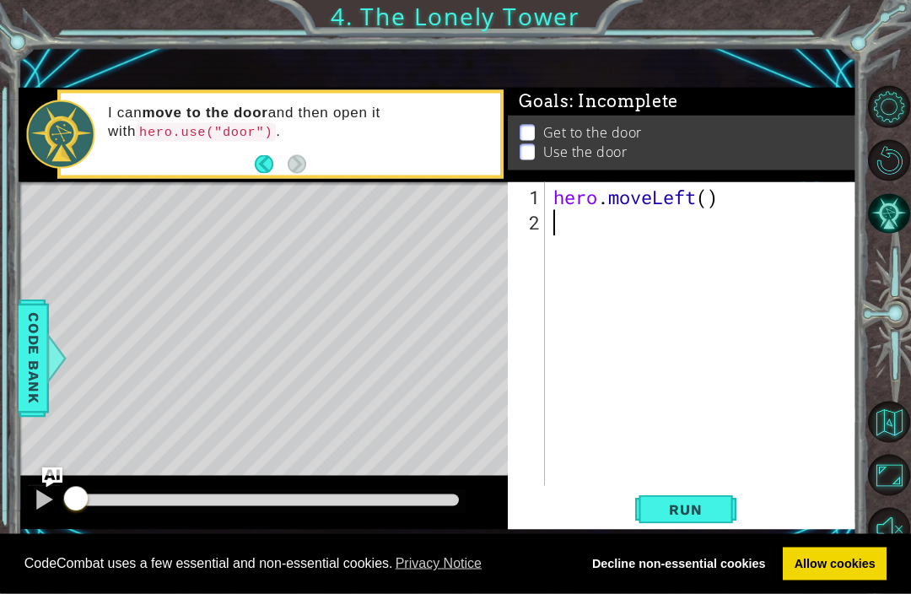
type textarea "h"
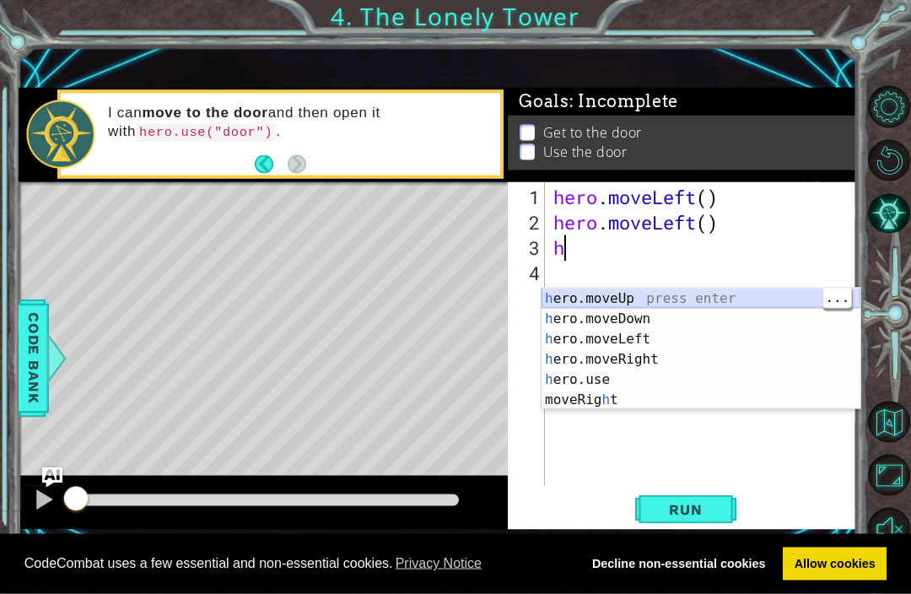
click at [619, 298] on div "h ero.moveUp press enter h ero.moveDown press enter h ero.moveLeft press enter …" at bounding box center [701, 370] width 319 height 162
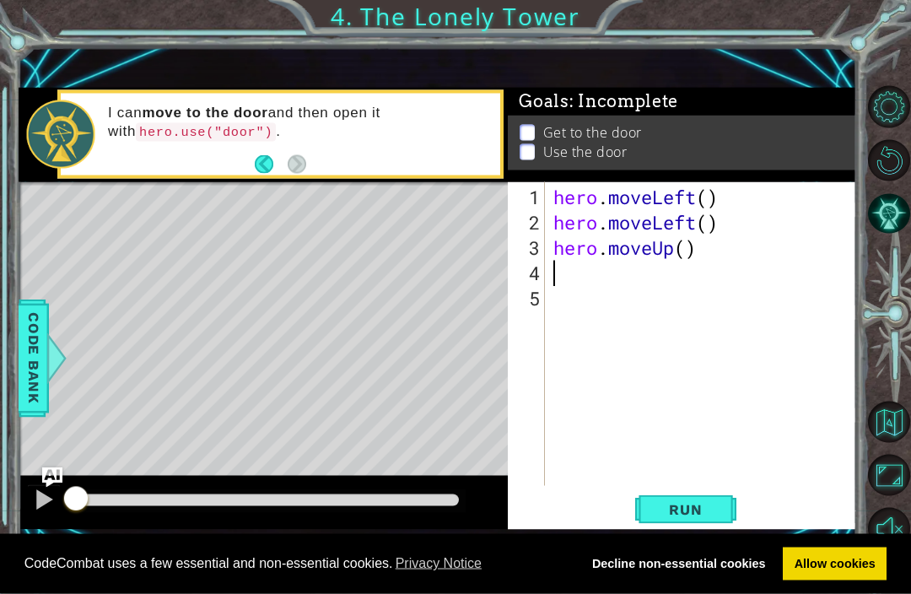
type textarea "h"
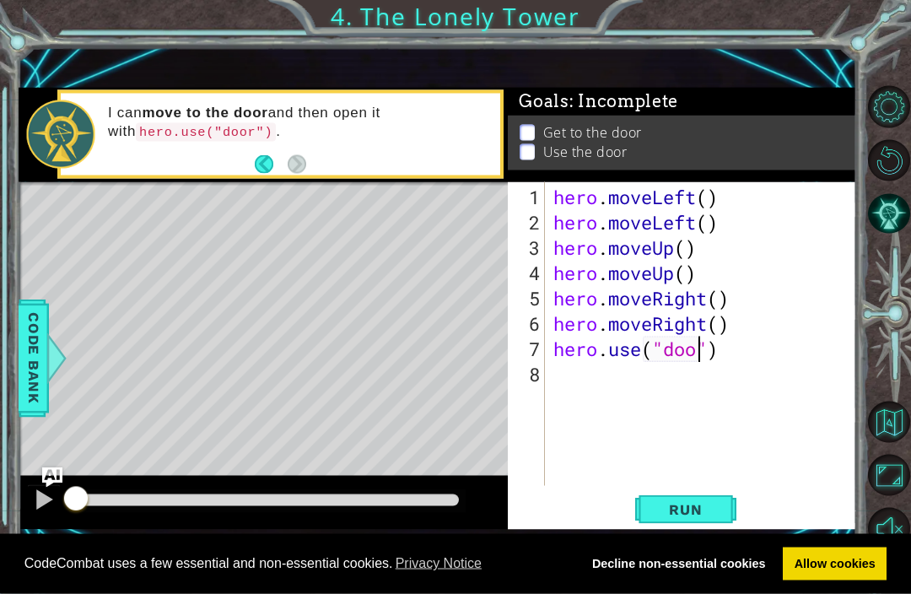
scroll to position [0, 8]
type textarea "hero.use("door")"
click at [690, 518] on span "Run" at bounding box center [685, 509] width 67 height 17
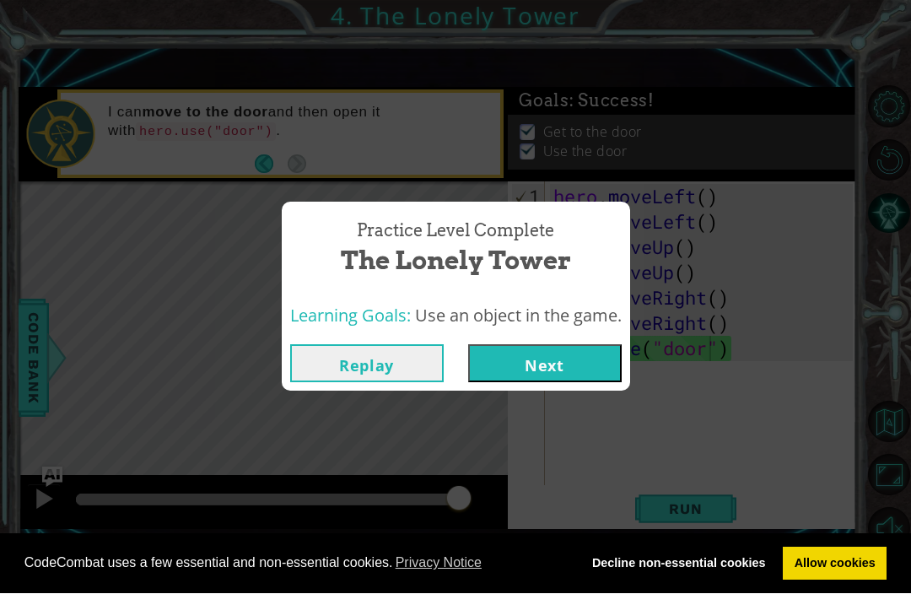
click at [548, 383] on button "Next" at bounding box center [545, 364] width 154 height 38
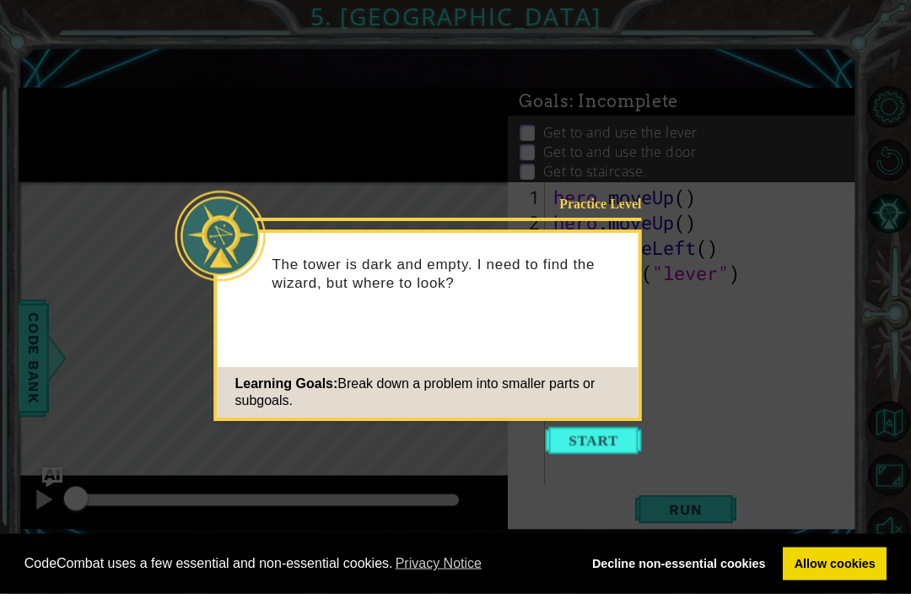
click at [582, 439] on button "Start" at bounding box center [594, 441] width 96 height 27
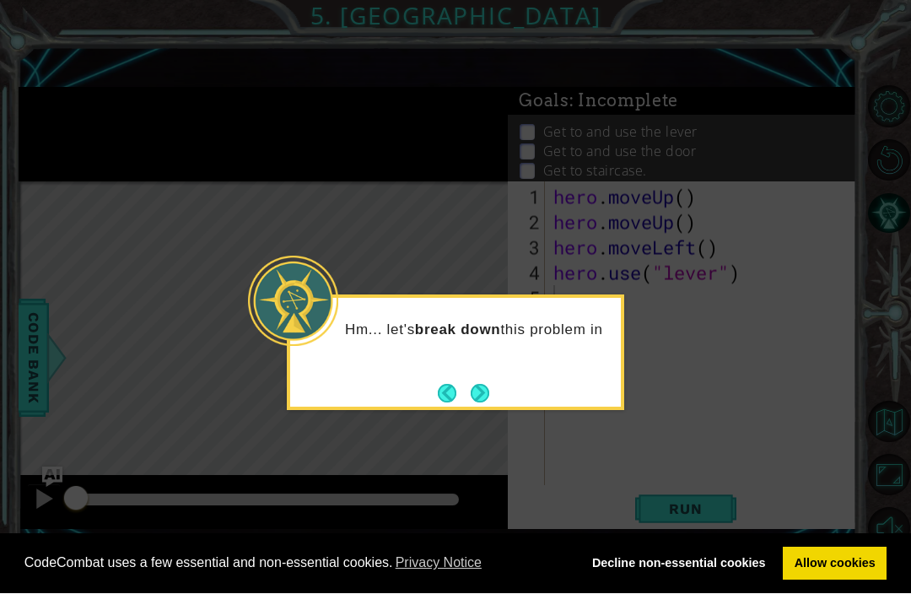
click at [471, 393] on button "Next" at bounding box center [480, 394] width 19 height 19
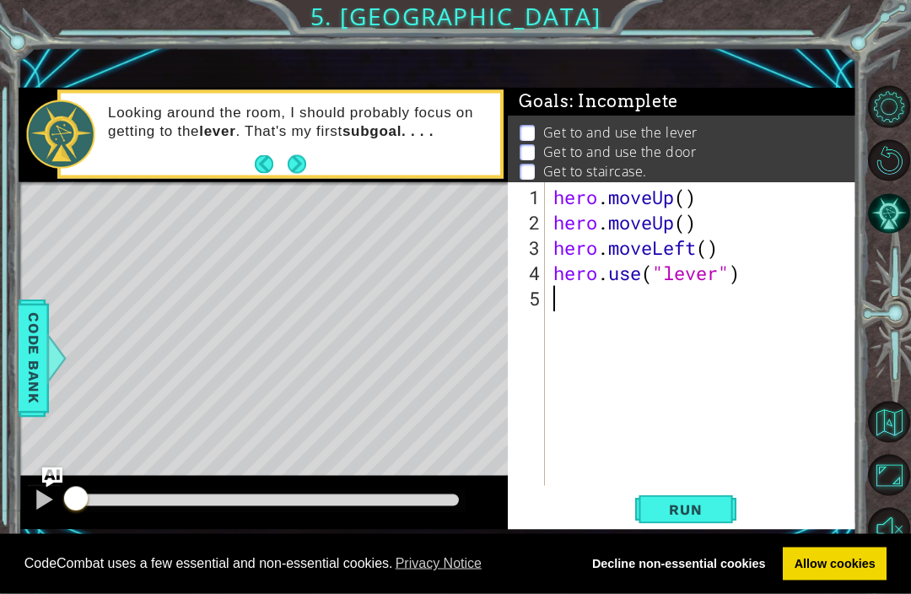
click at [288, 174] on button "Next" at bounding box center [297, 164] width 19 height 19
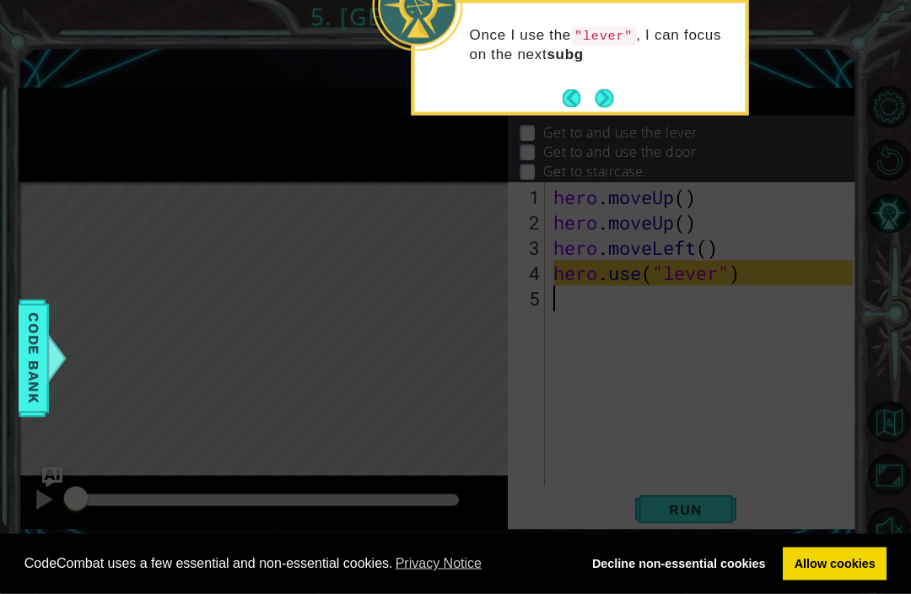
click at [605, 105] on button "Next" at bounding box center [604, 98] width 19 height 19
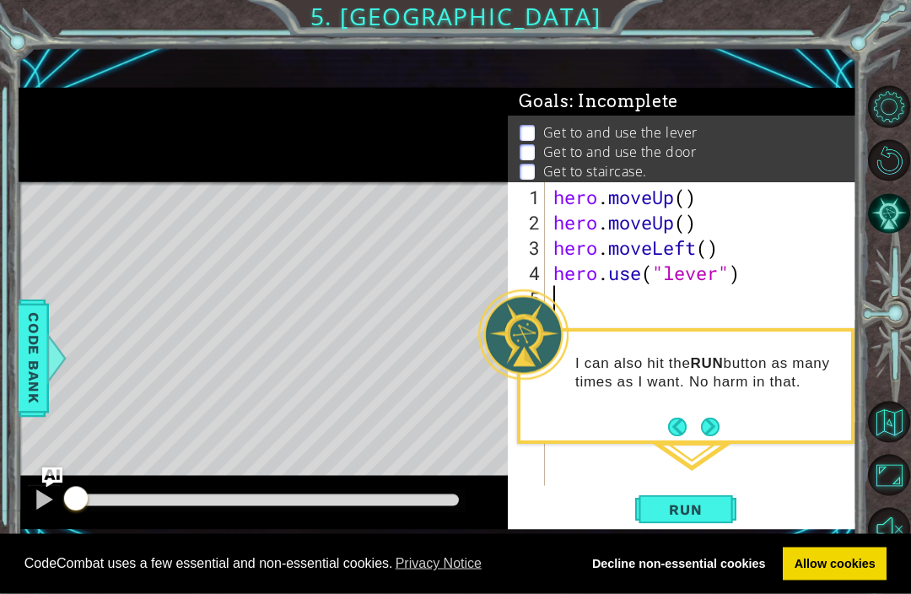
click at [705, 421] on button "Next" at bounding box center [710, 427] width 19 height 19
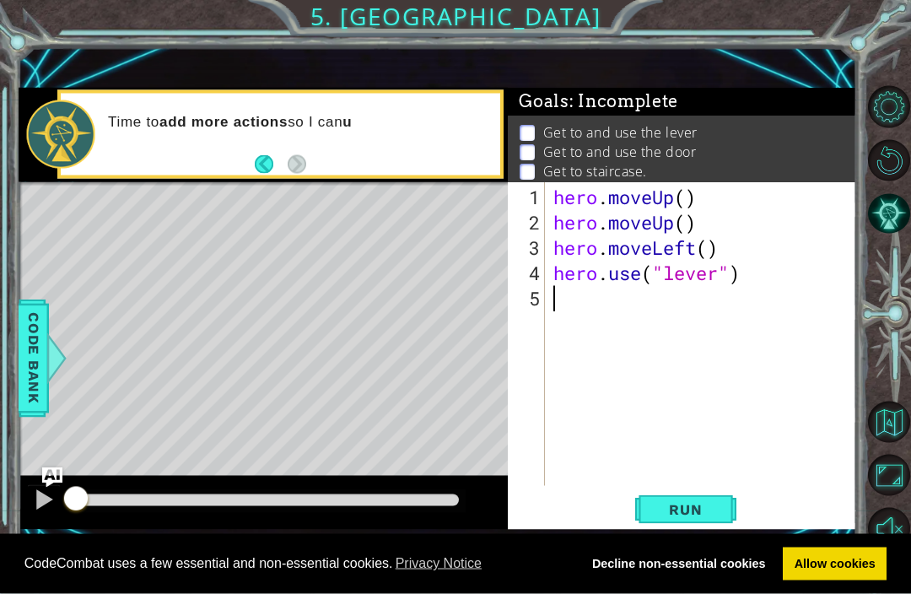
type textarea "h"
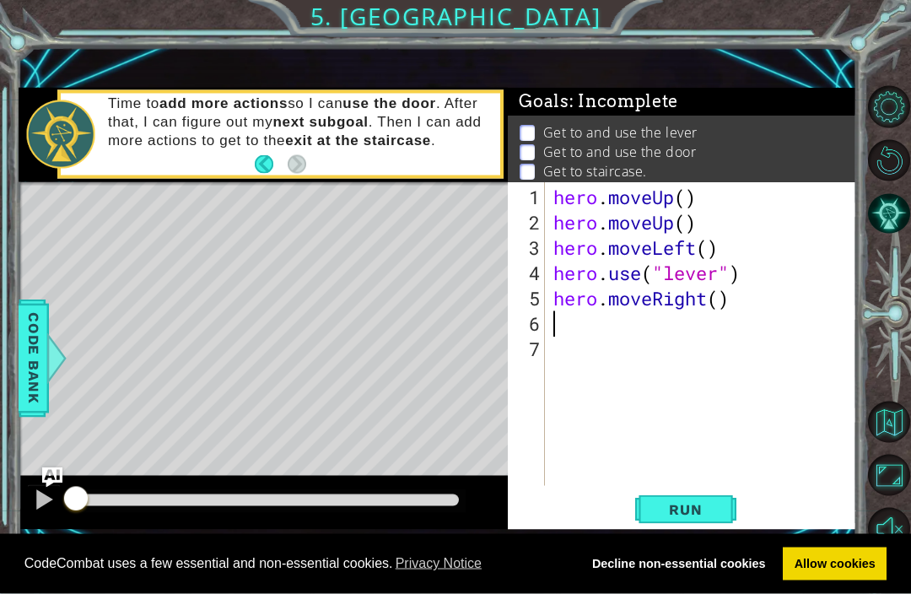
type textarea "h"
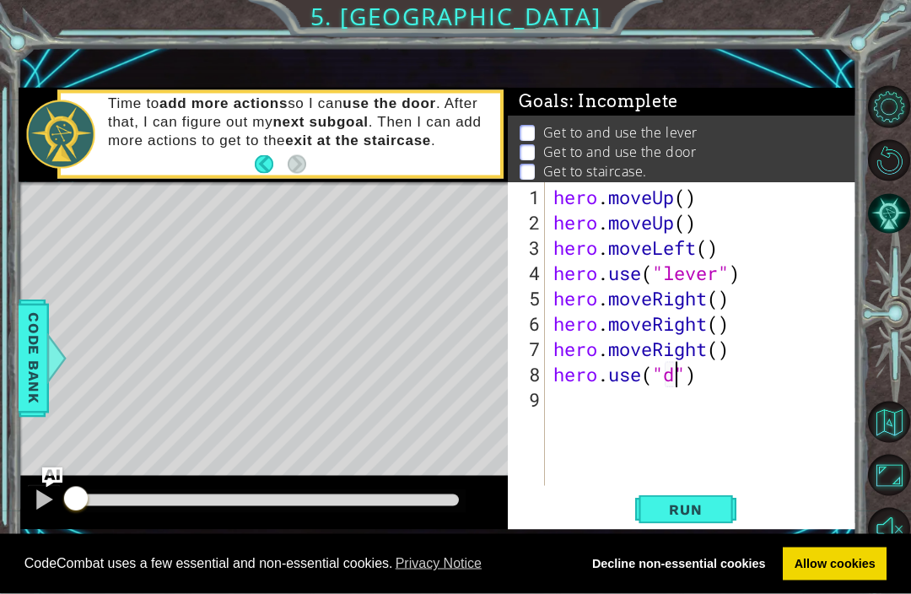
scroll to position [0, 6]
type textarea "hero.use("door")"
type textarea "h"
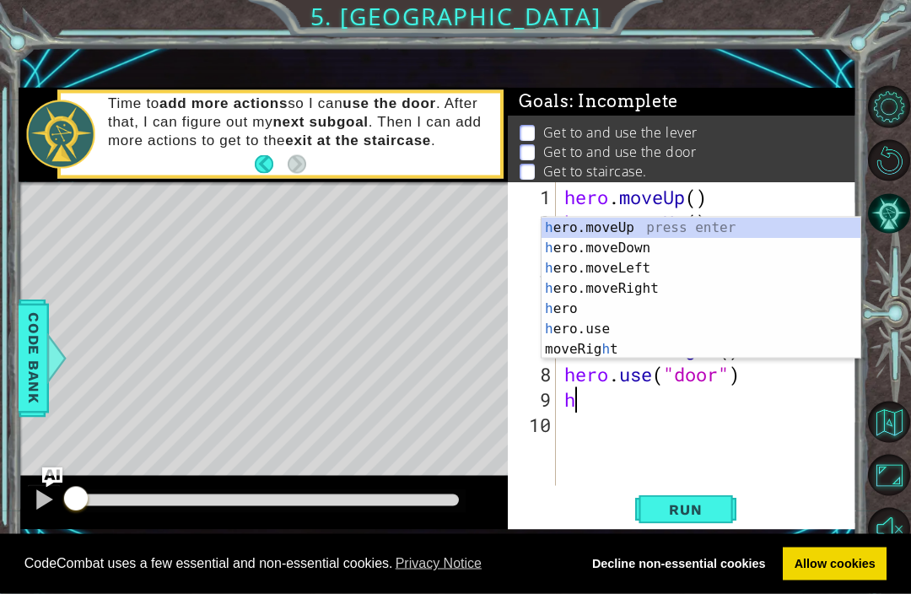
type textarea "\"
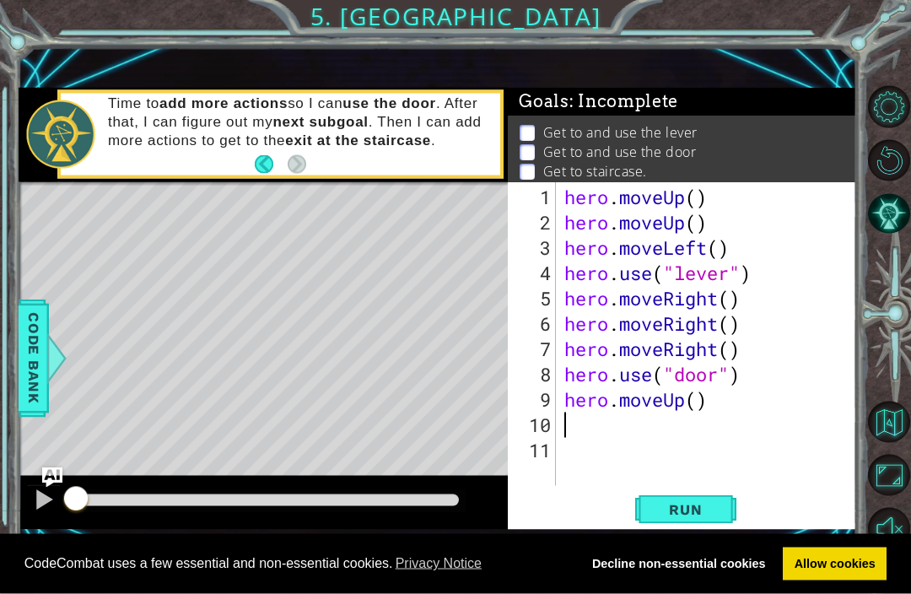
type textarea "h"
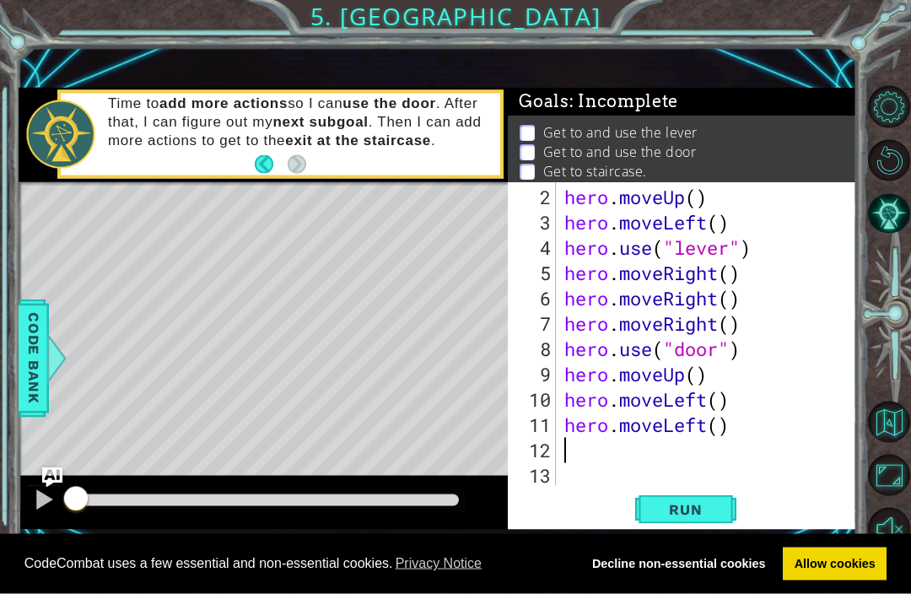
scroll to position [25, 0]
type textarea "h"
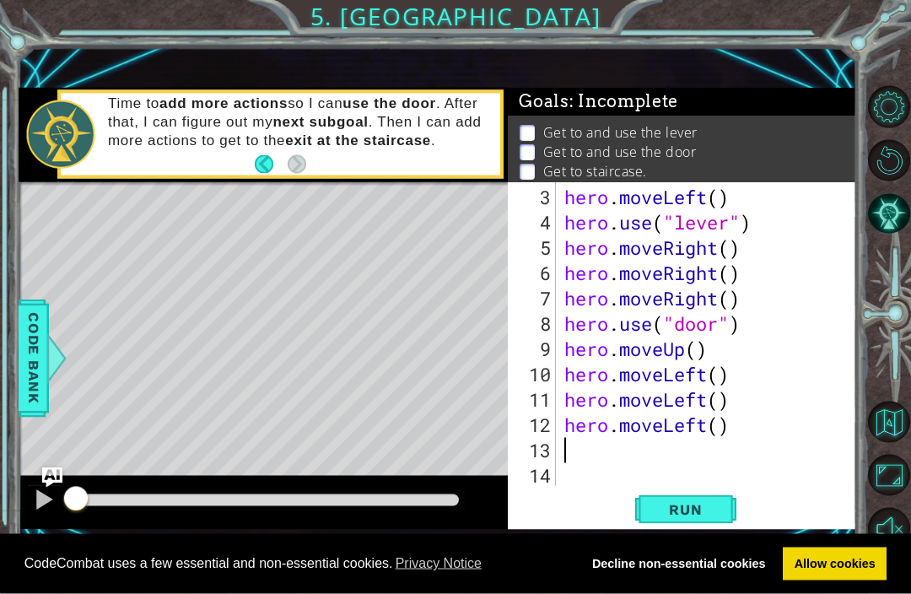
click at [689, 527] on button "Run" at bounding box center [686, 509] width 101 height 35
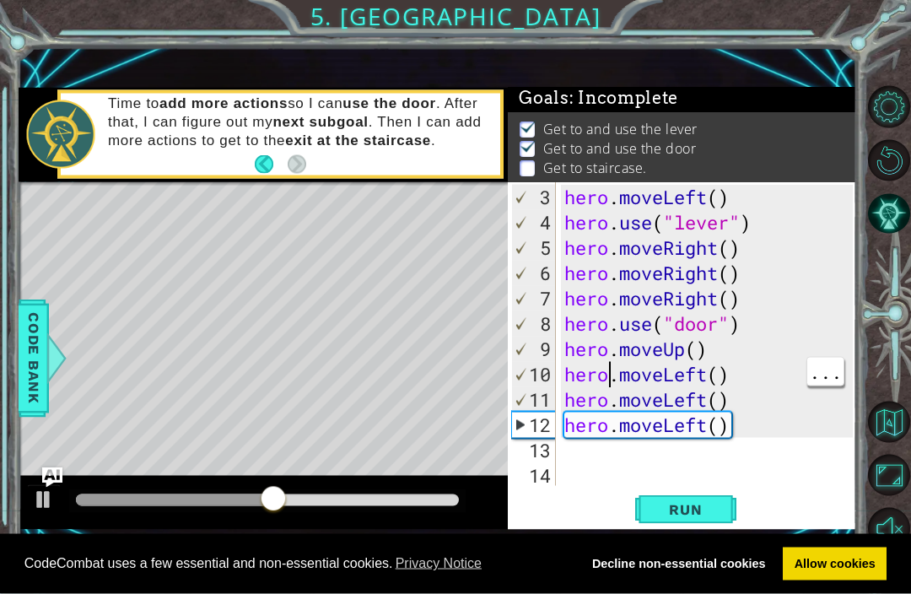
click at [614, 390] on div "hero . moveLeft ( ) hero . use ( "lever" ) hero . moveRight ( ) hero . moveRigh…" at bounding box center [711, 362] width 300 height 354
click at [37, 511] on div at bounding box center [44, 500] width 22 height 22
click at [43, 488] on img "Ask AI" at bounding box center [52, 478] width 20 height 20
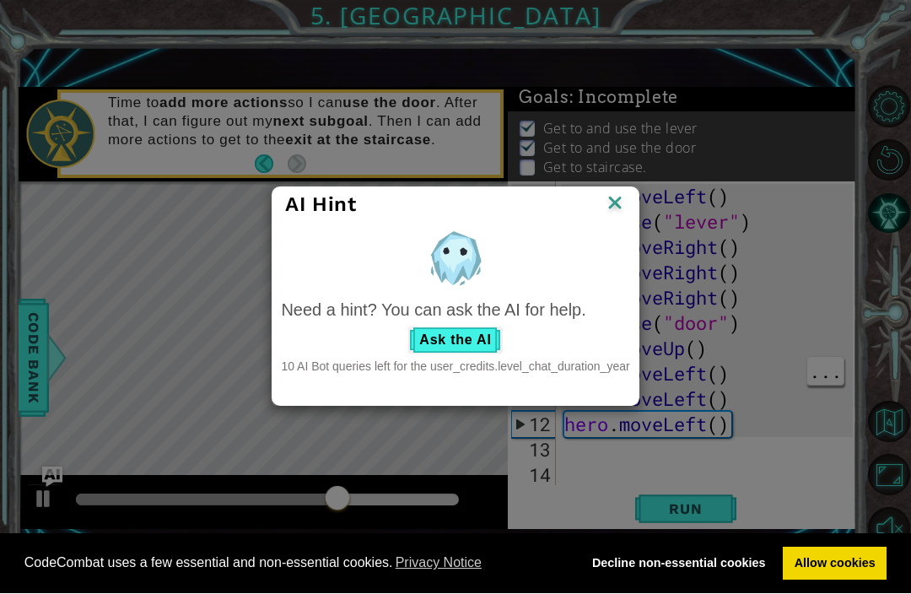
click at [608, 218] on img at bounding box center [615, 204] width 22 height 25
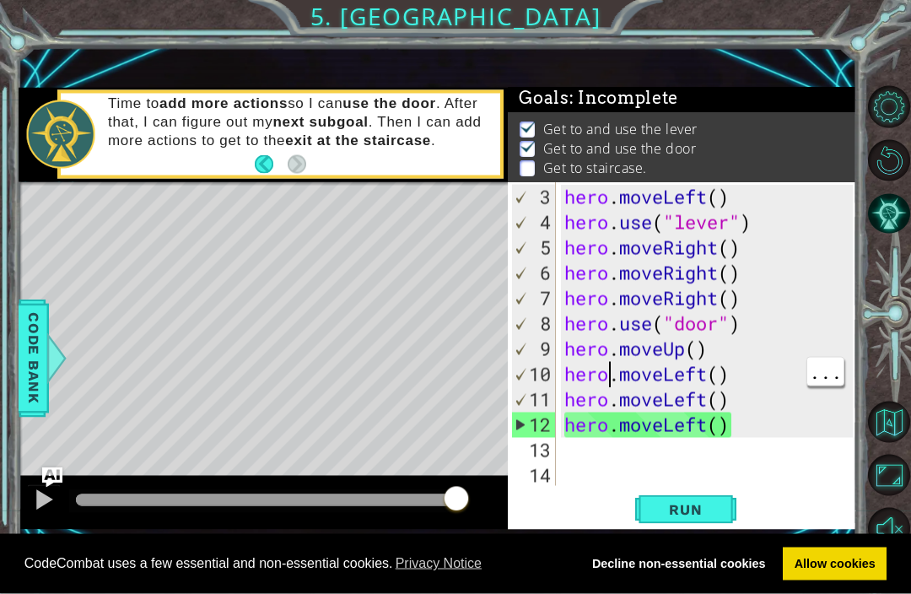
type textarea "hero.moveUp()"
click at [715, 371] on div "hero . moveLeft ( ) hero . use ( "lever" ) hero . moveRight ( ) hero . moveRigh…" at bounding box center [711, 362] width 300 height 354
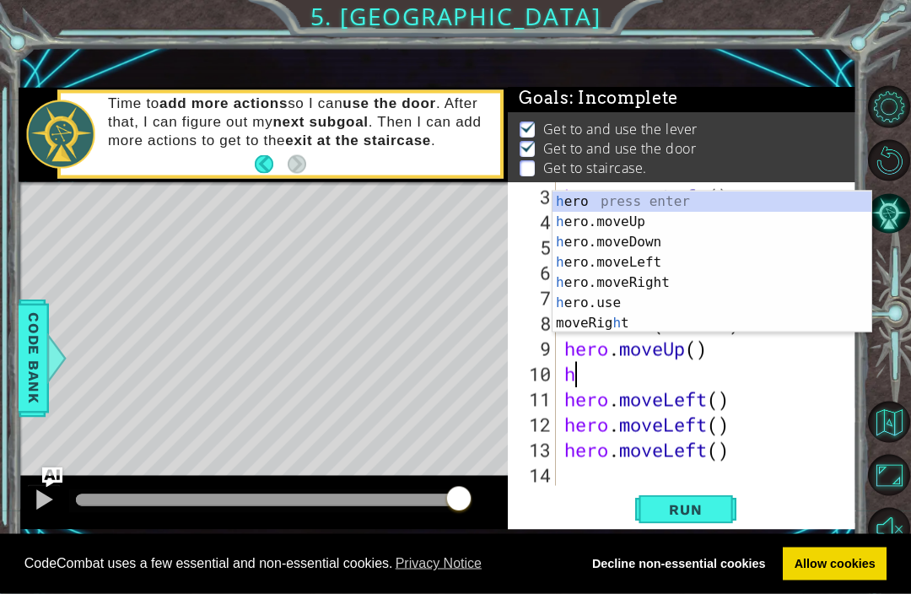
type textarea "he"
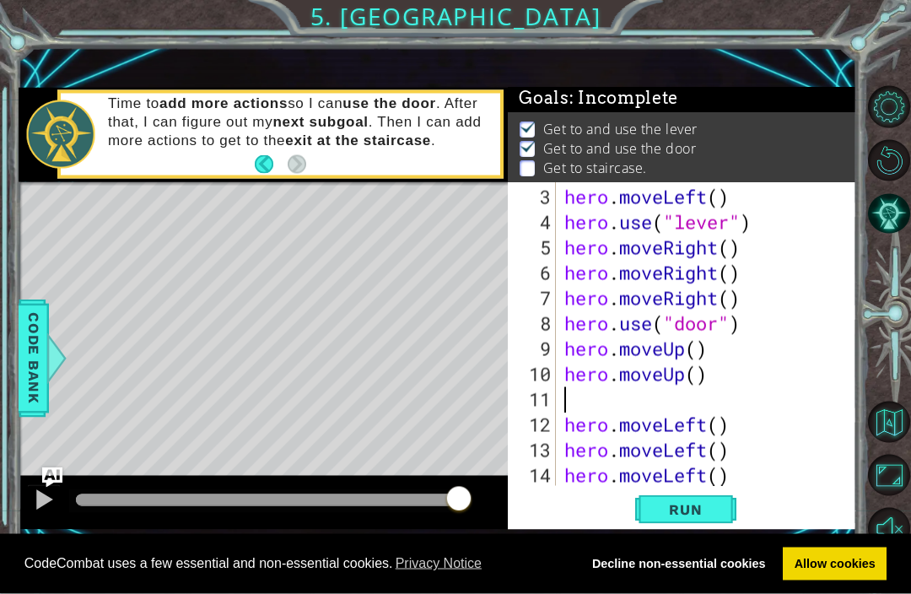
type textarea "hero.moveUp()"
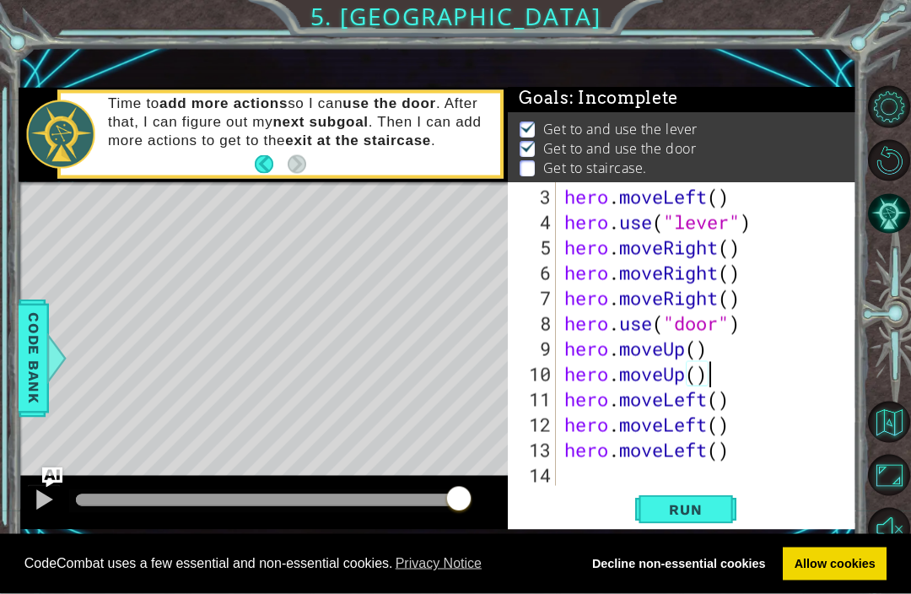
click at [562, 507] on div "hero . moveLeft ( ) hero . use ( "lever" ) hero . moveRight ( ) hero . moveRigh…" at bounding box center [711, 362] width 300 height 354
type textarea "h"
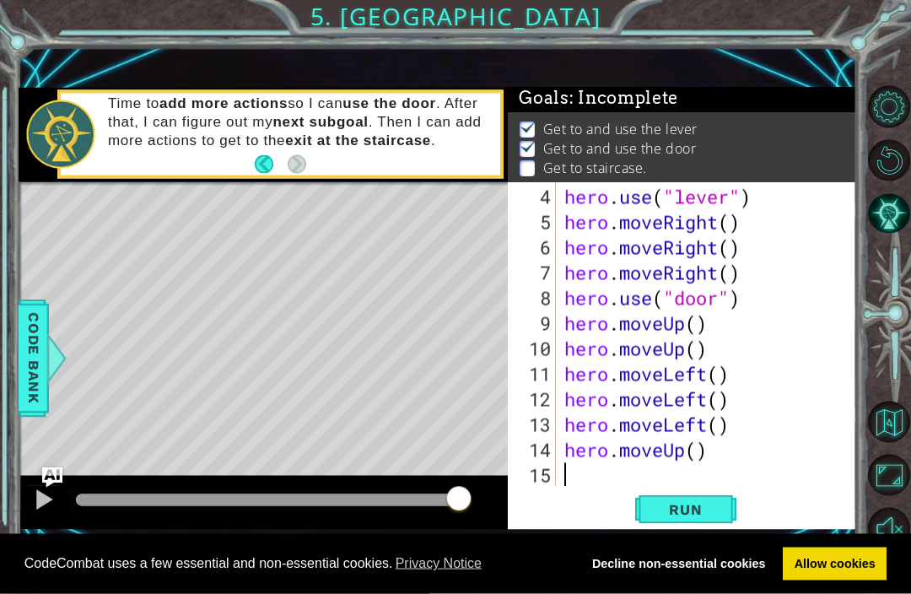
scroll to position [101, 0]
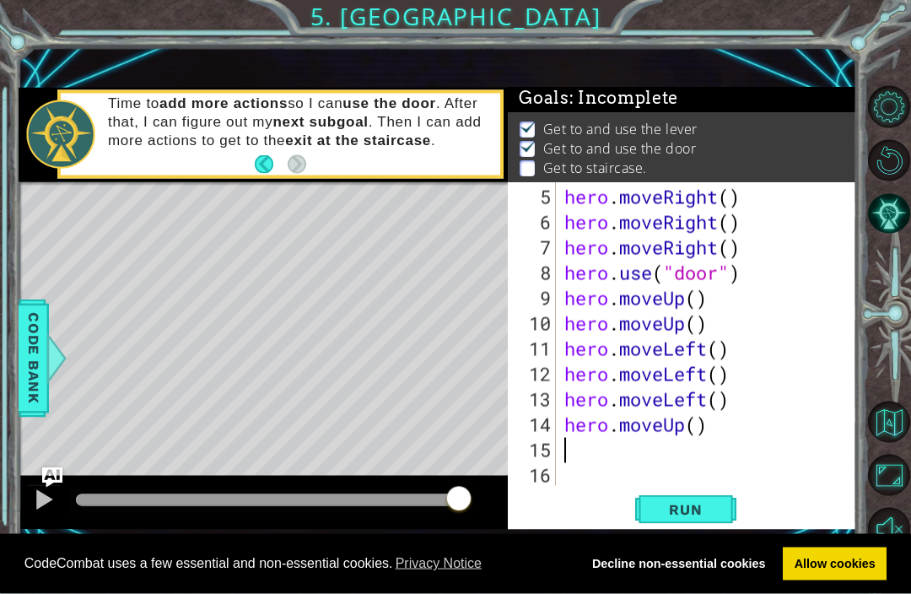
click at [692, 527] on button "Run" at bounding box center [686, 509] width 101 height 35
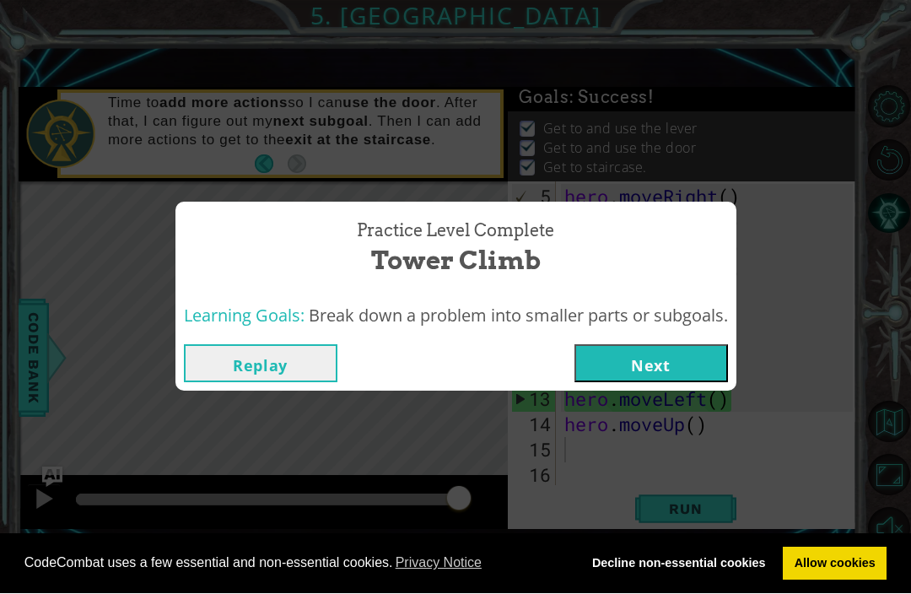
click at [663, 383] on button "Next" at bounding box center [652, 364] width 154 height 38
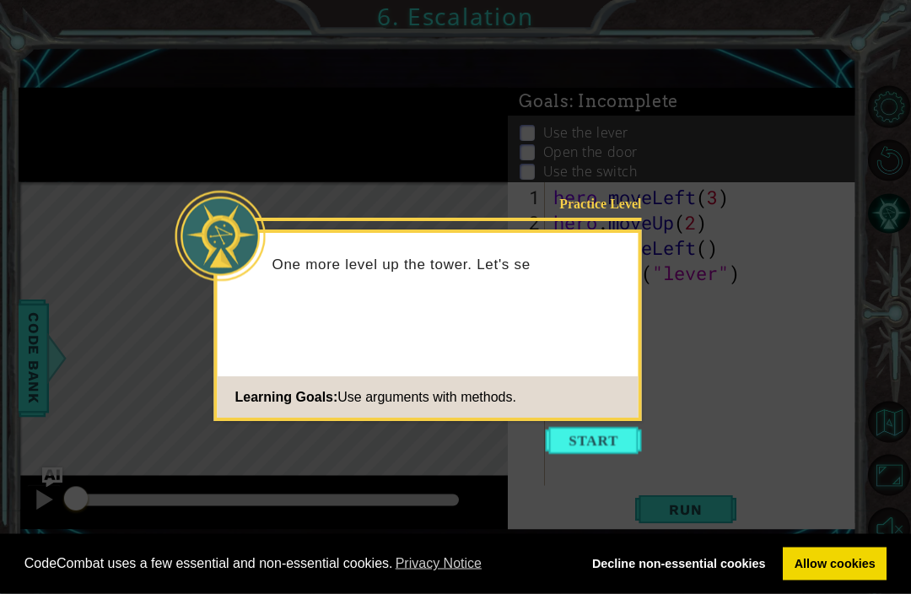
click at [601, 446] on button "Start" at bounding box center [594, 441] width 96 height 27
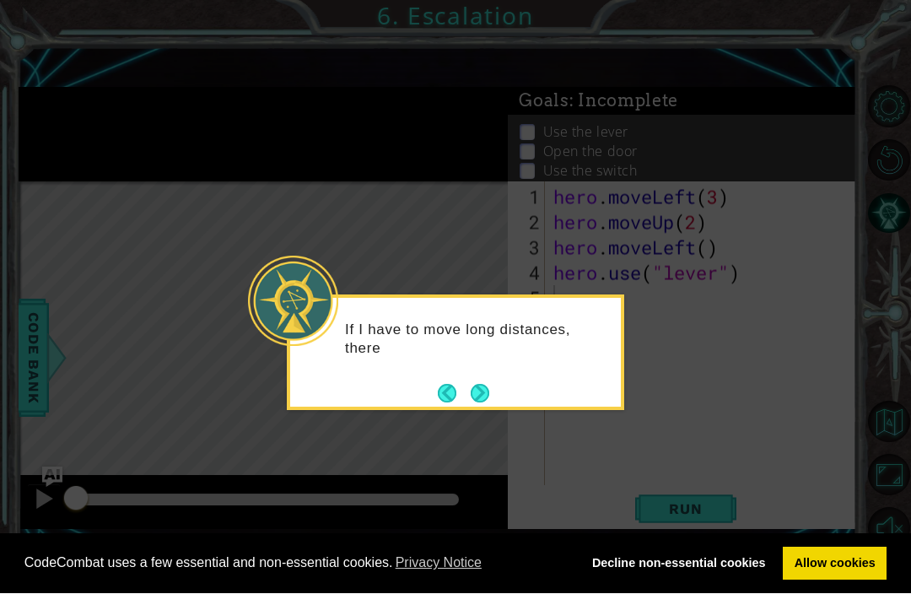
click at [488, 392] on button "Next" at bounding box center [480, 394] width 19 height 19
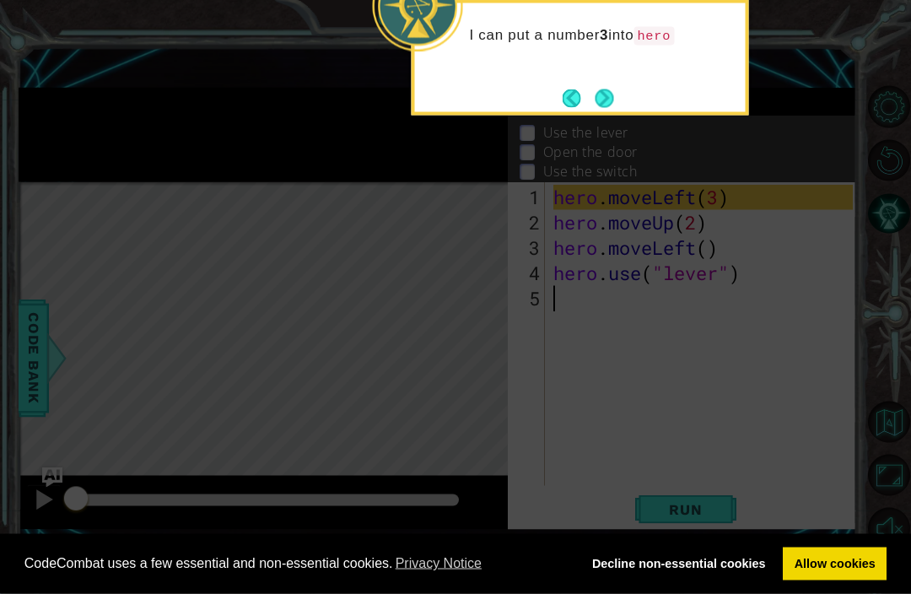
click at [607, 96] on button "Next" at bounding box center [604, 98] width 19 height 19
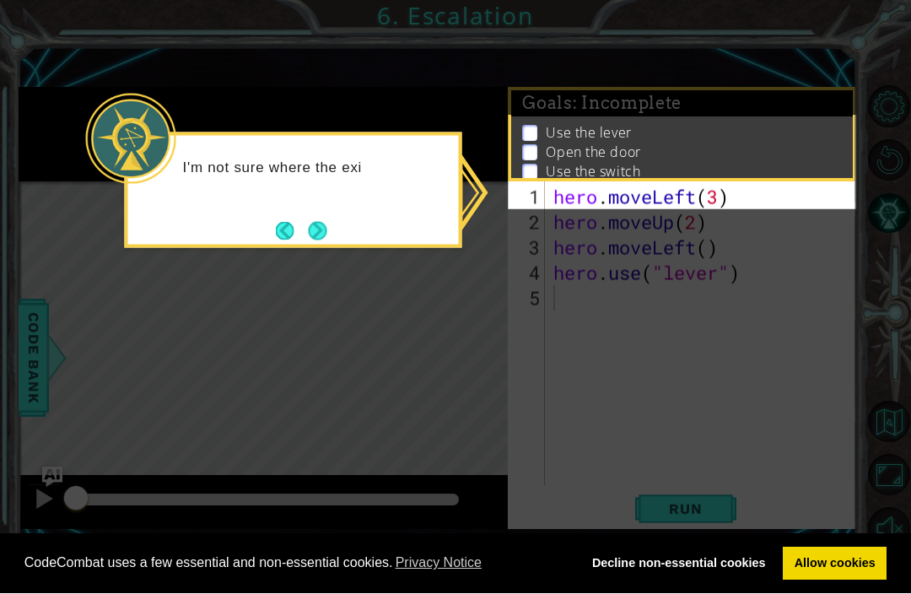
click at [322, 235] on button "Next" at bounding box center [317, 231] width 19 height 19
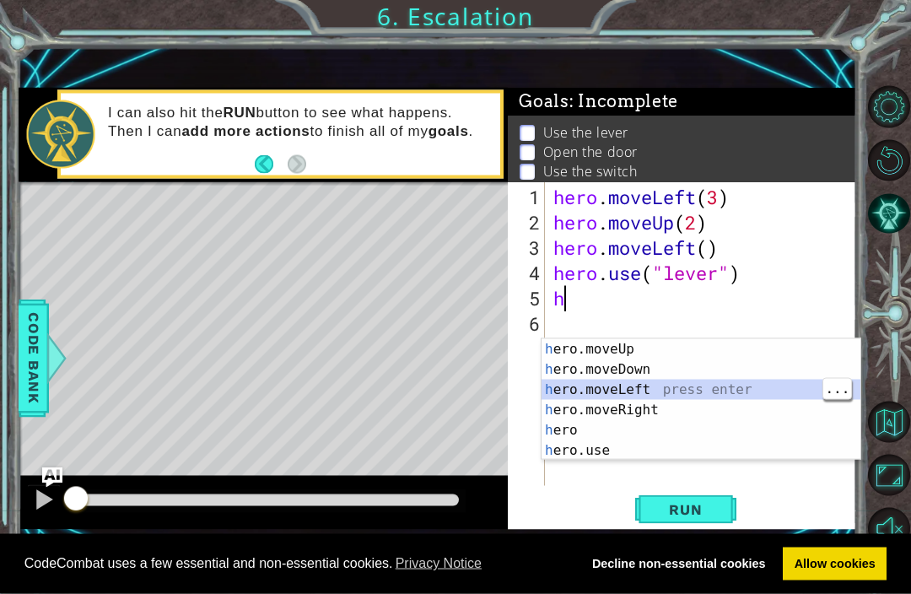
type textarea "hero.moveLeft(1)"
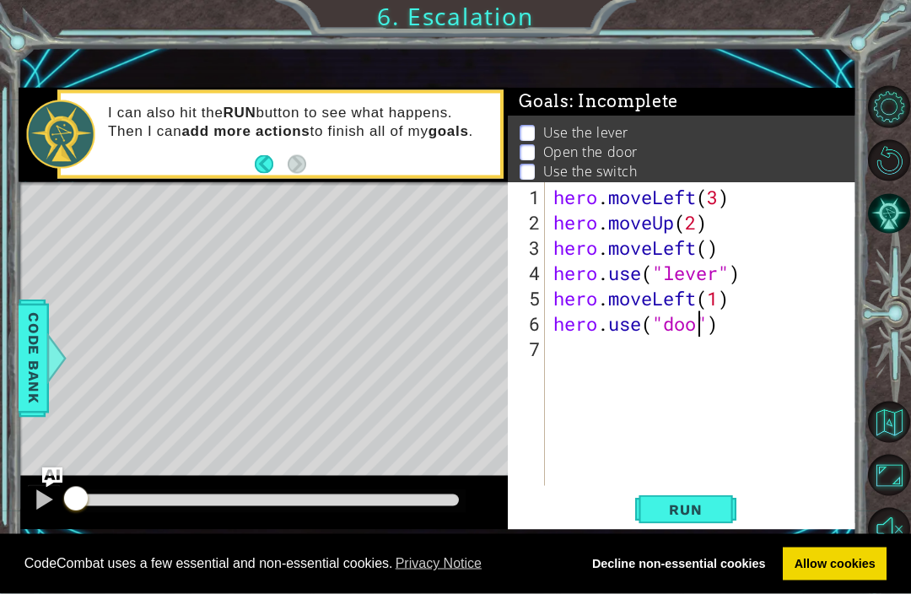
type textarea "hero.use("door")"
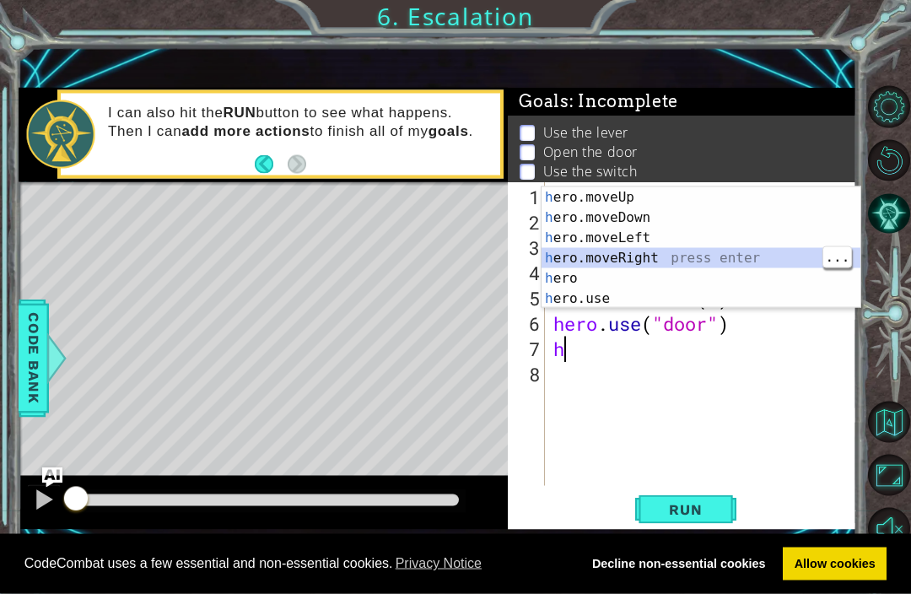
type textarea "hero.moveRight(1)"
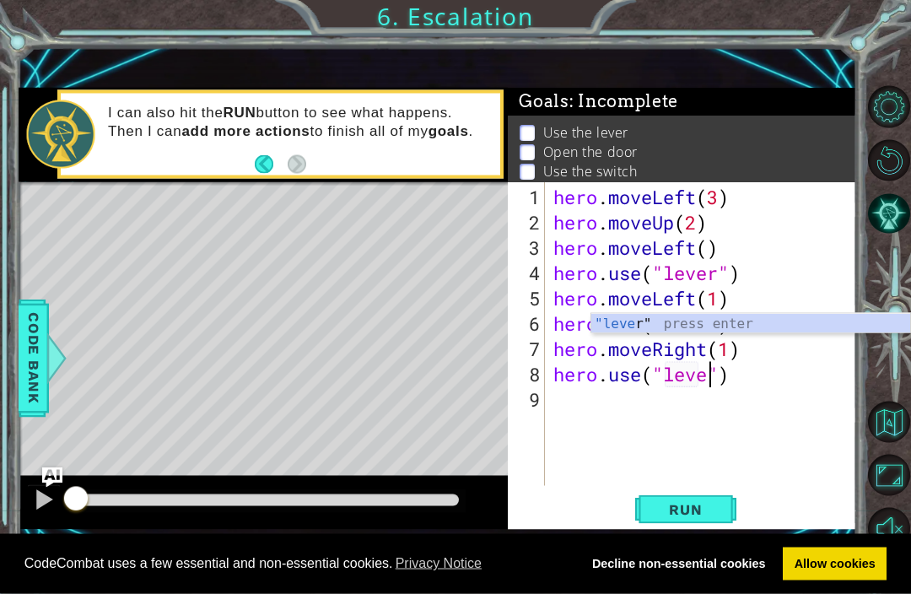
scroll to position [0, 8]
type textarea "hero.use("lever")"
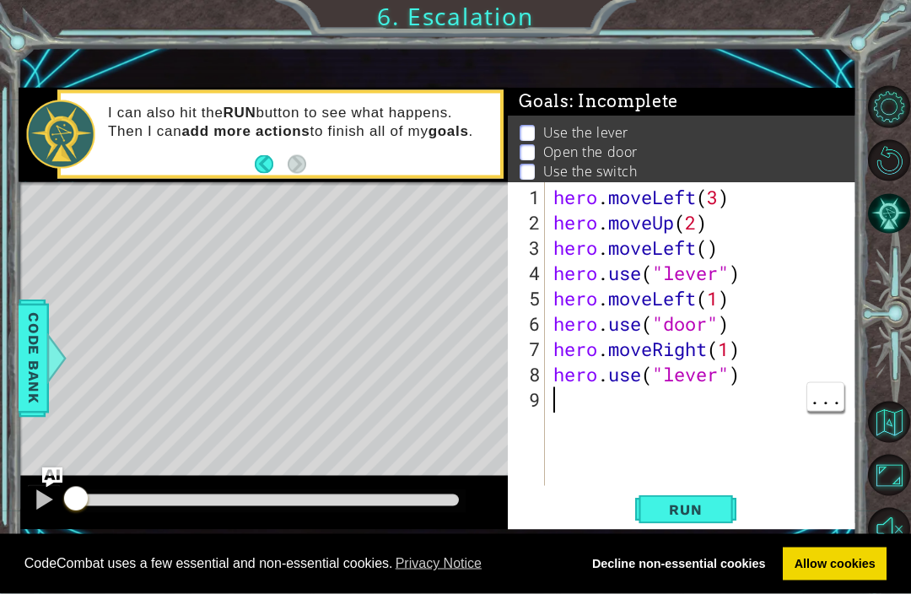
scroll to position [0, 0]
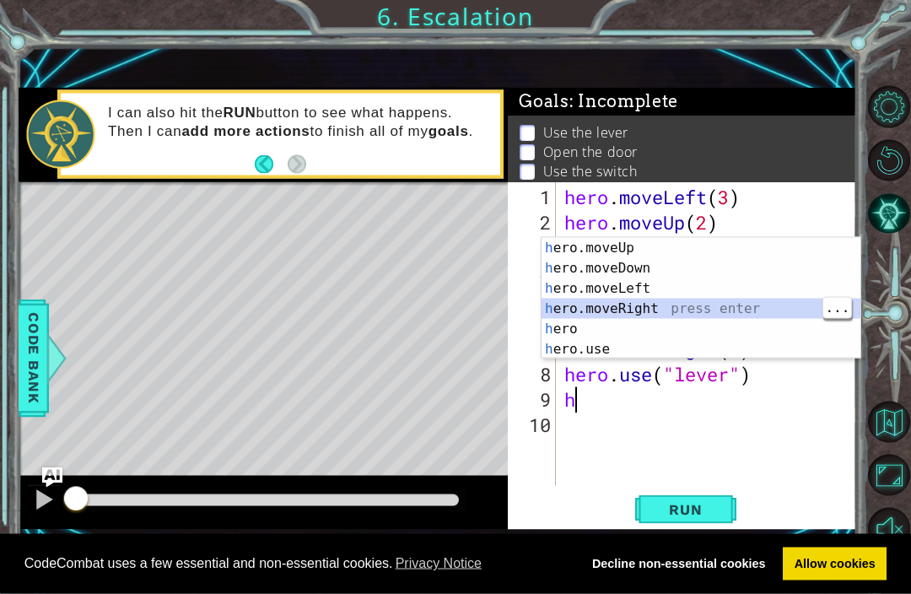
type textarea "hero.moveRight(1)"
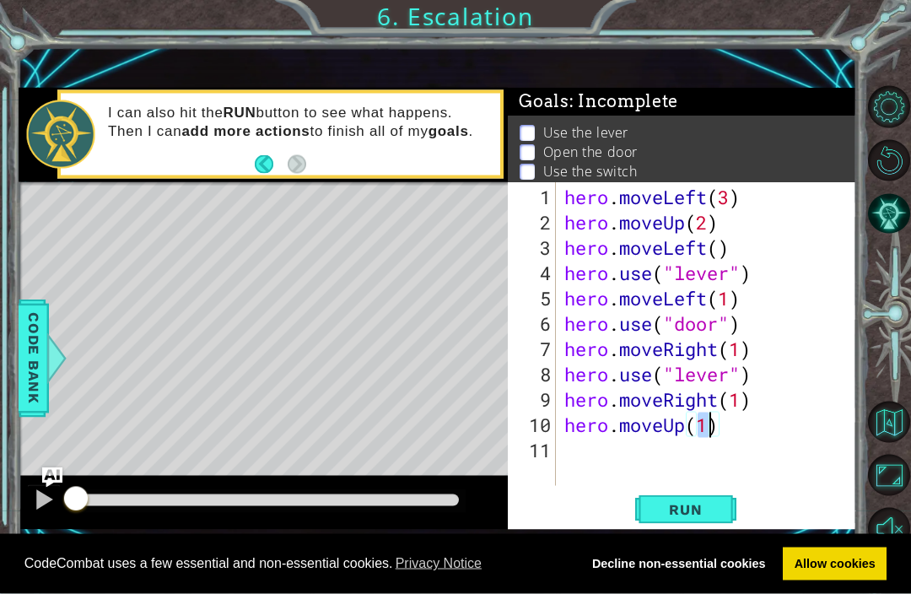
click at [697, 527] on button "Run" at bounding box center [686, 509] width 101 height 35
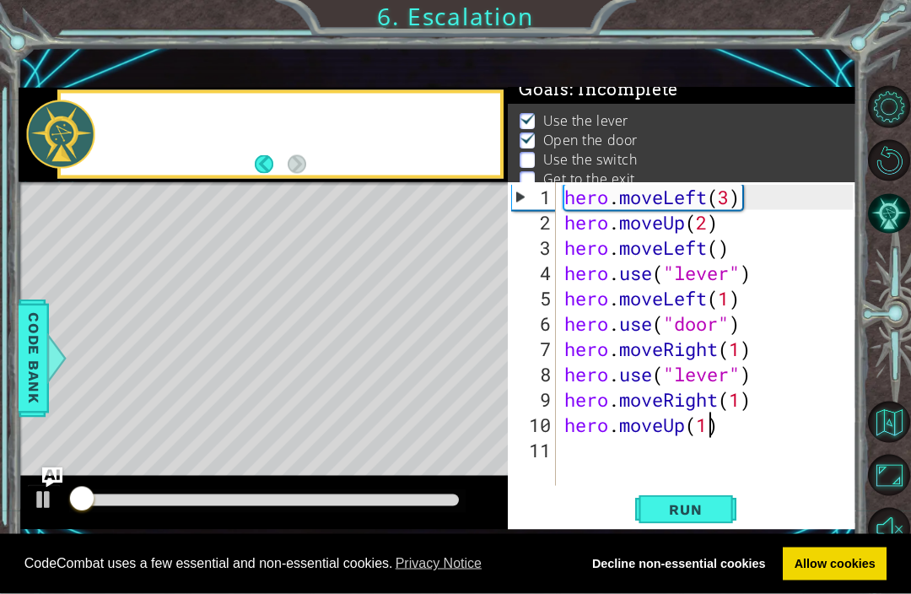
scroll to position [14, 0]
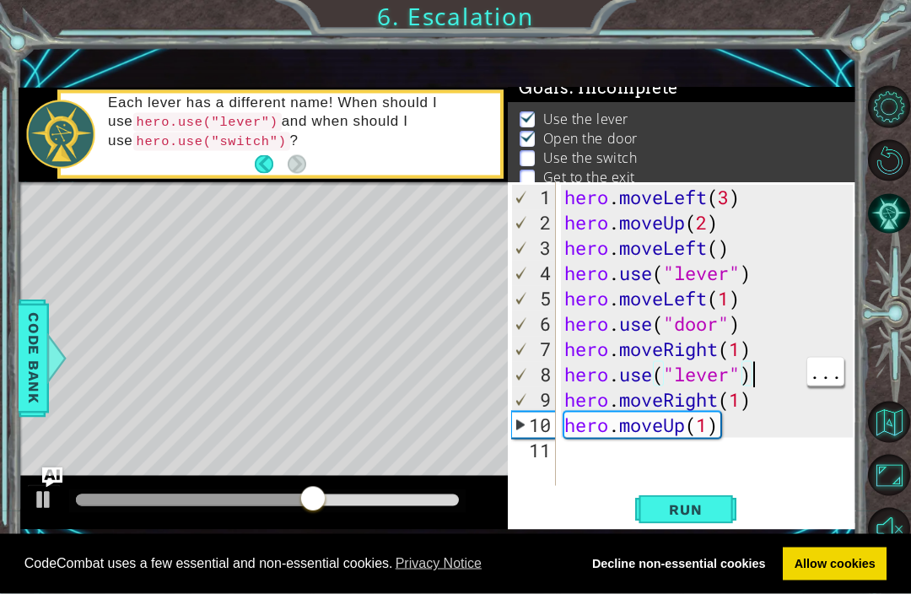
click at [764, 401] on div "hero . moveLeft ( 3 ) hero . moveUp ( 2 ) hero . moveLeft ( ) hero . use ( "lev…" at bounding box center [711, 362] width 301 height 354
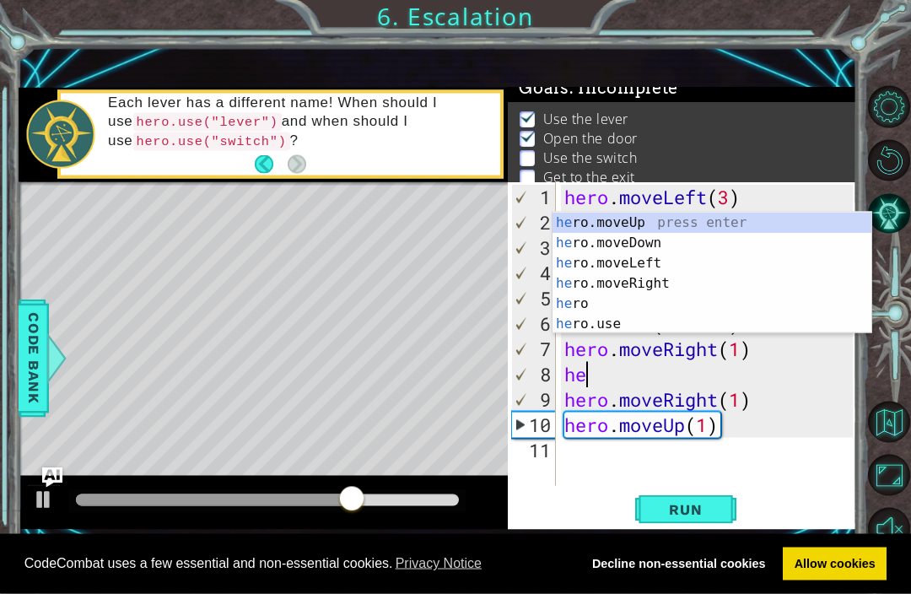
type textarea "h"
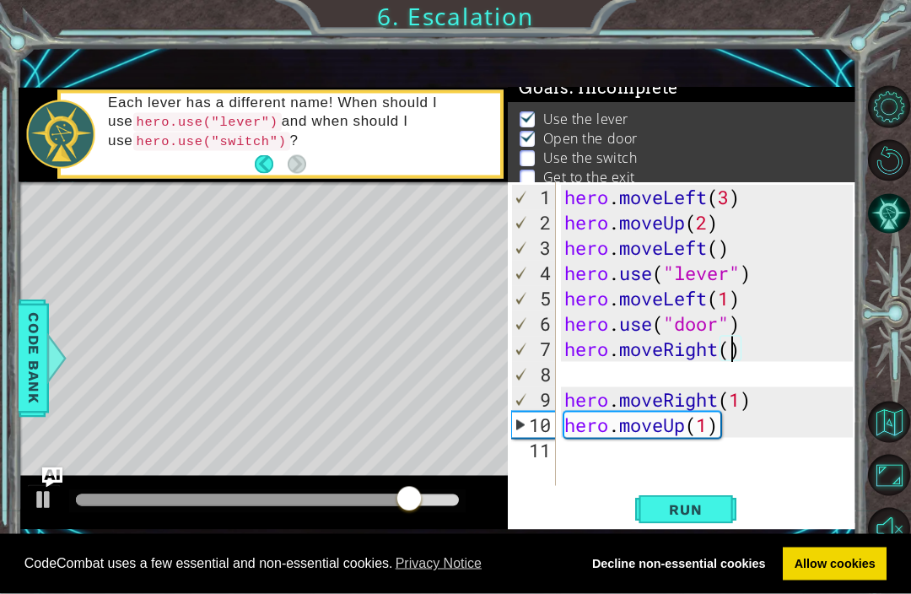
type textarea "hero.moveRight(2)"
